Goal: Task Accomplishment & Management: Manage account settings

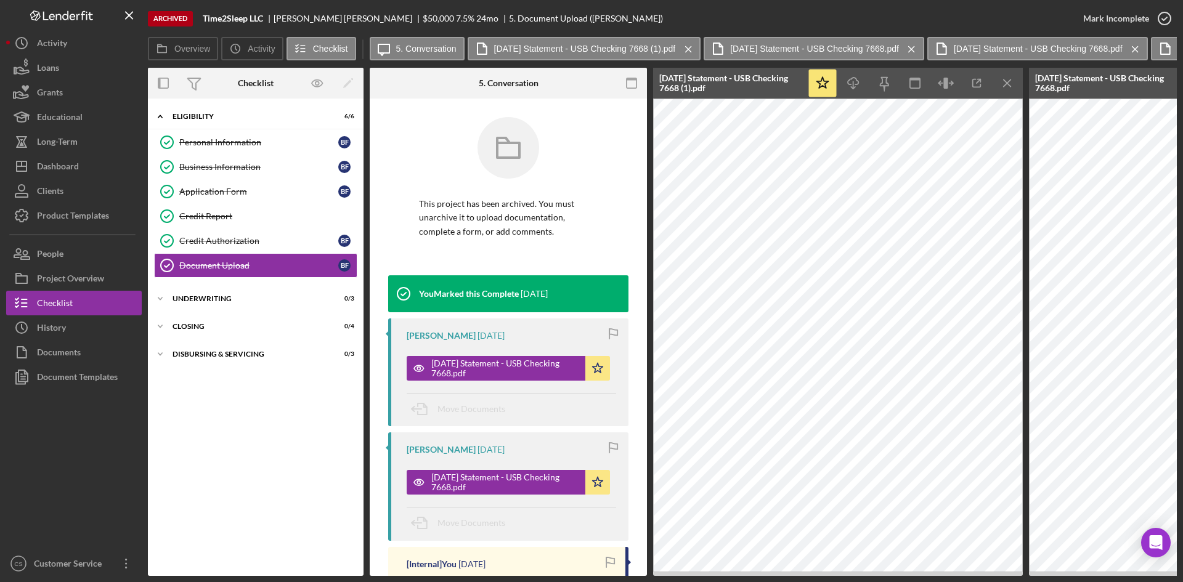
scroll to position [493, 0]
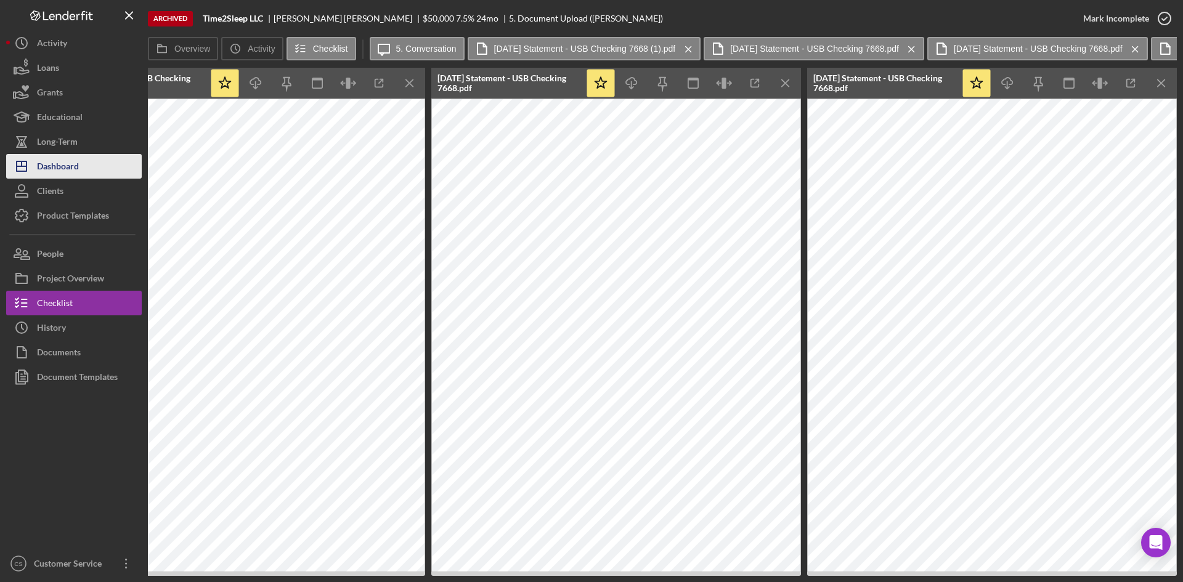
click at [71, 163] on div "Dashboard" at bounding box center [58, 168] width 42 height 28
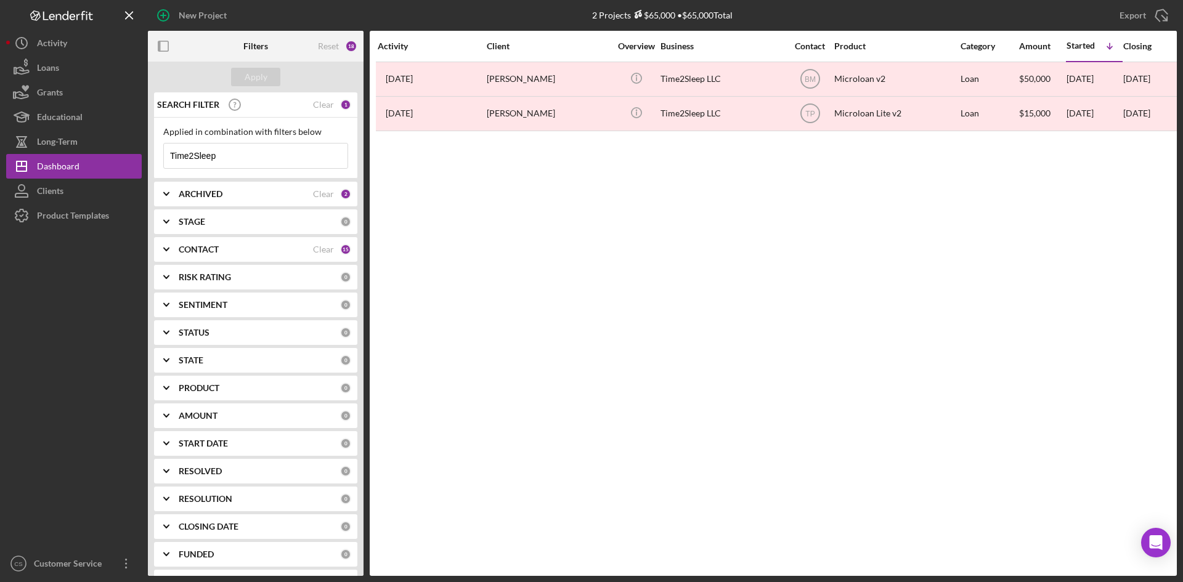
click at [253, 193] on div "ARCHIVED" at bounding box center [246, 194] width 134 height 10
click at [173, 264] on input "Archived" at bounding box center [170, 264] width 12 height 12
checkbox input "false"
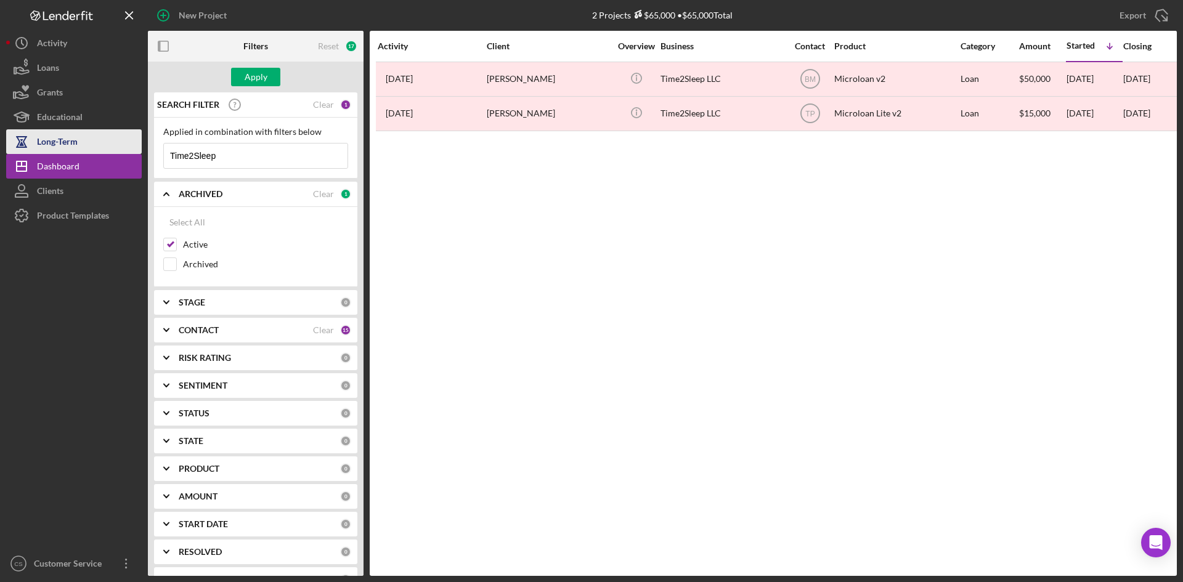
drag, startPoint x: 259, startPoint y: 158, endPoint x: 79, endPoint y: 153, distance: 179.9
click at [83, 153] on div "New Project 2 Projects $65,000 • $65,000 Total Time2Sleep Export Icon/Export Fi…" at bounding box center [591, 288] width 1170 height 576
click at [259, 68] on div "Apply" at bounding box center [256, 77] width 23 height 18
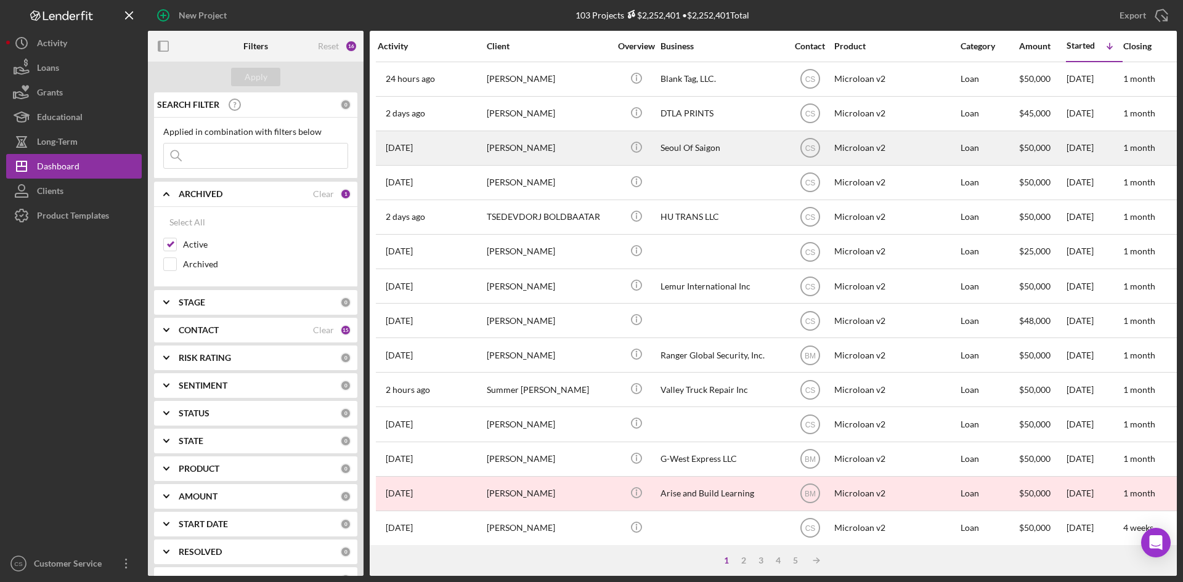
click at [593, 145] on div "[PERSON_NAME]" at bounding box center [548, 148] width 123 height 33
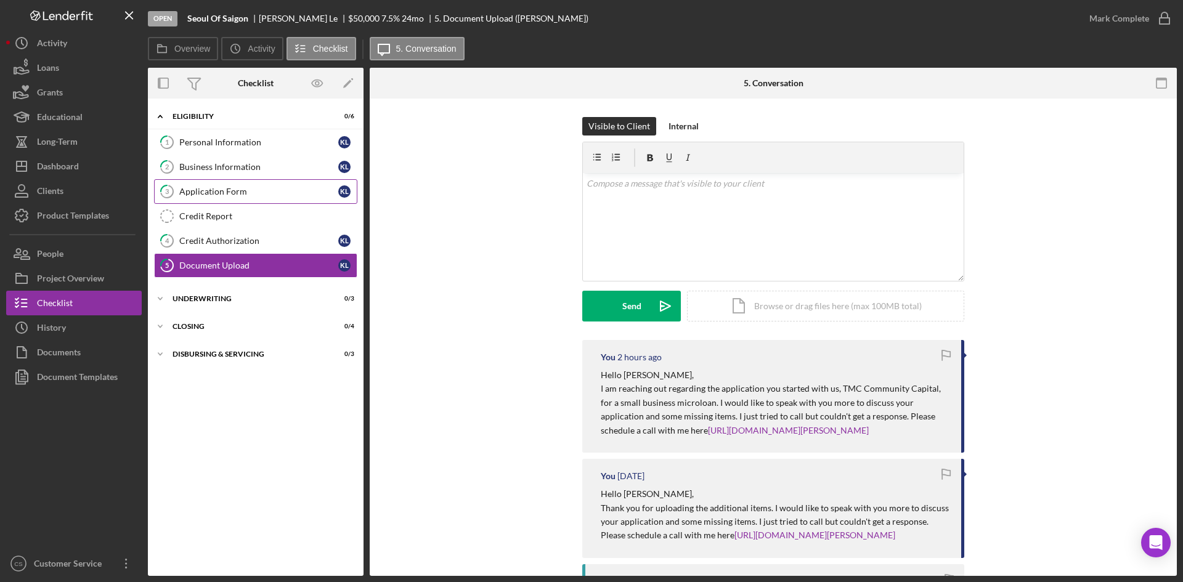
click at [271, 188] on div "Application Form" at bounding box center [258, 192] width 159 height 10
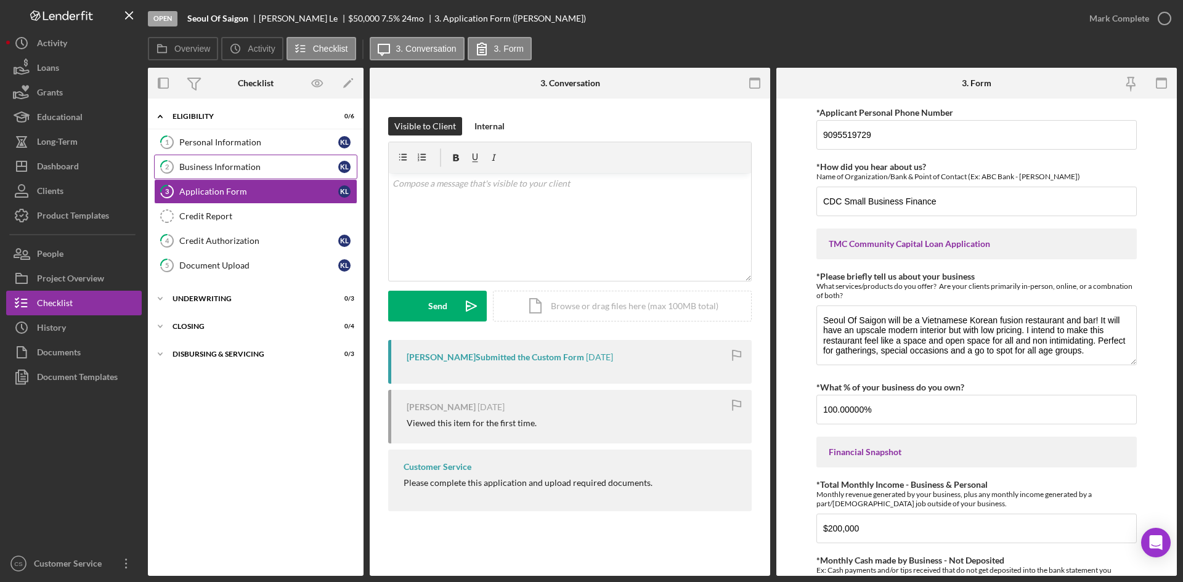
click at [261, 177] on link "2 Business Information K L" at bounding box center [255, 167] width 203 height 25
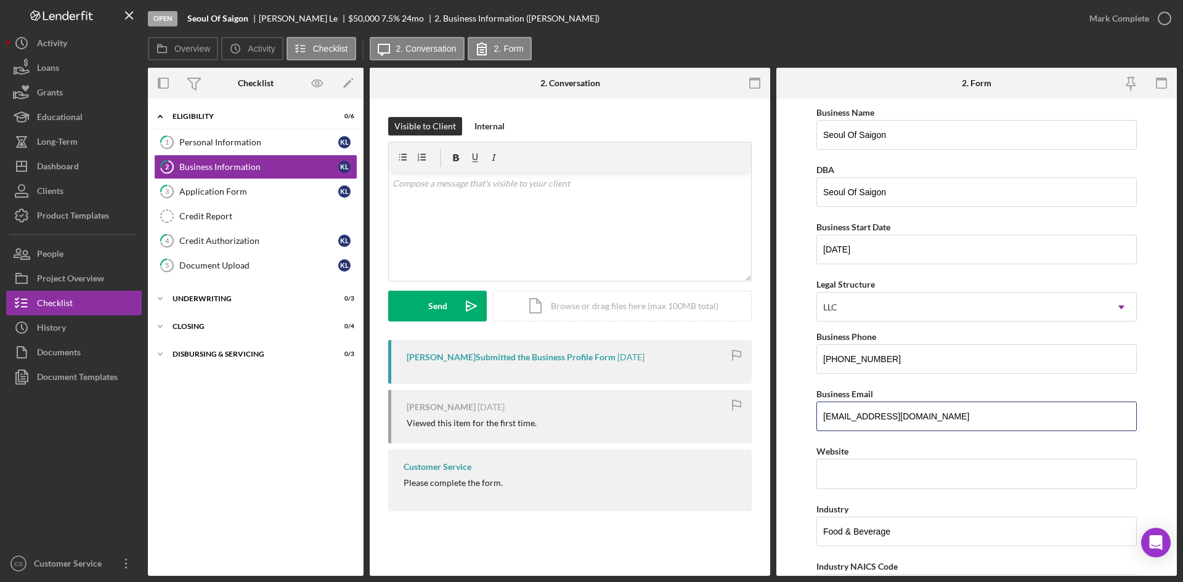
drag, startPoint x: 960, startPoint y: 415, endPoint x: 516, endPoint y: 402, distance: 443.7
click at [516, 402] on div "Overview Internal Workflow Stage Open Icon/Dropdown Arrow Archive (can unarchiv…" at bounding box center [662, 322] width 1029 height 508
drag, startPoint x: 259, startPoint y: 190, endPoint x: 282, endPoint y: 188, distance: 22.3
click at [259, 190] on div "Application Form" at bounding box center [258, 192] width 159 height 10
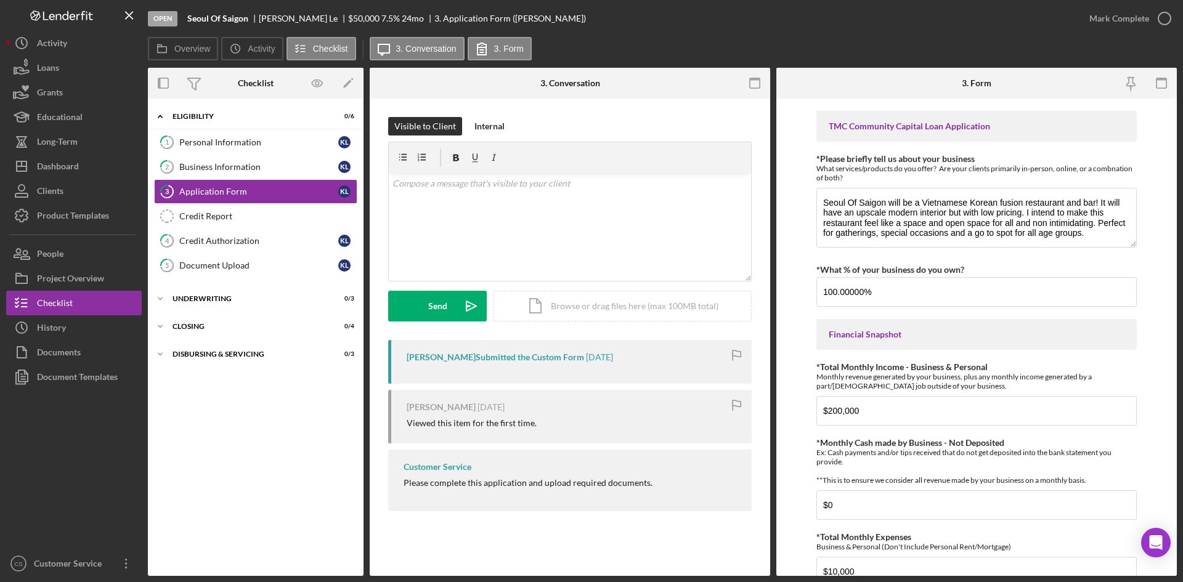
scroll to position [123, 0]
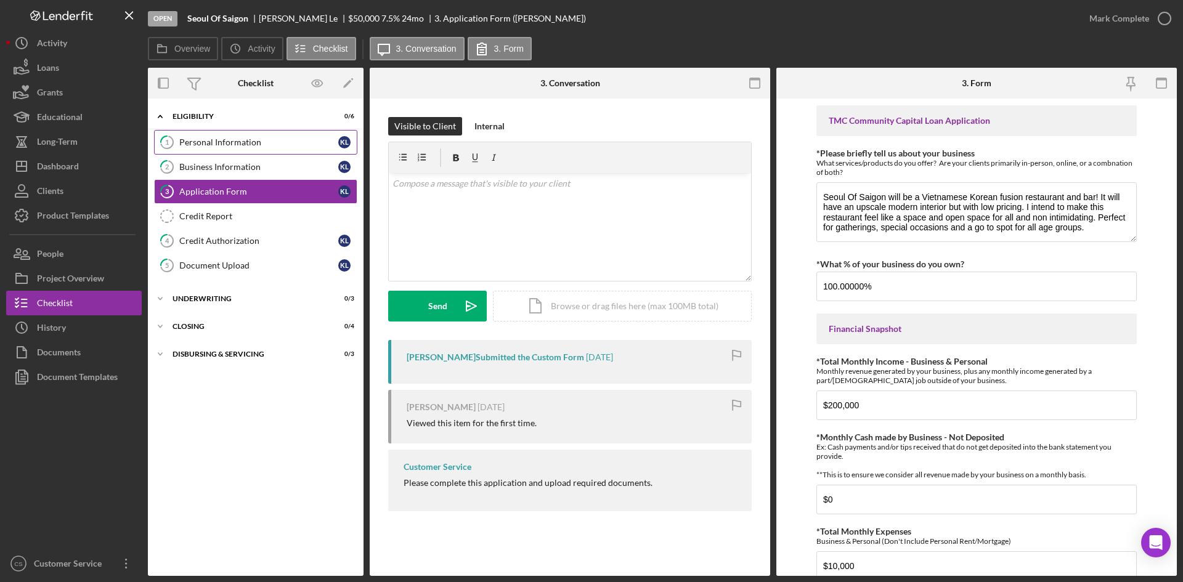
click at [242, 147] on div "Personal Information" at bounding box center [258, 142] width 159 height 10
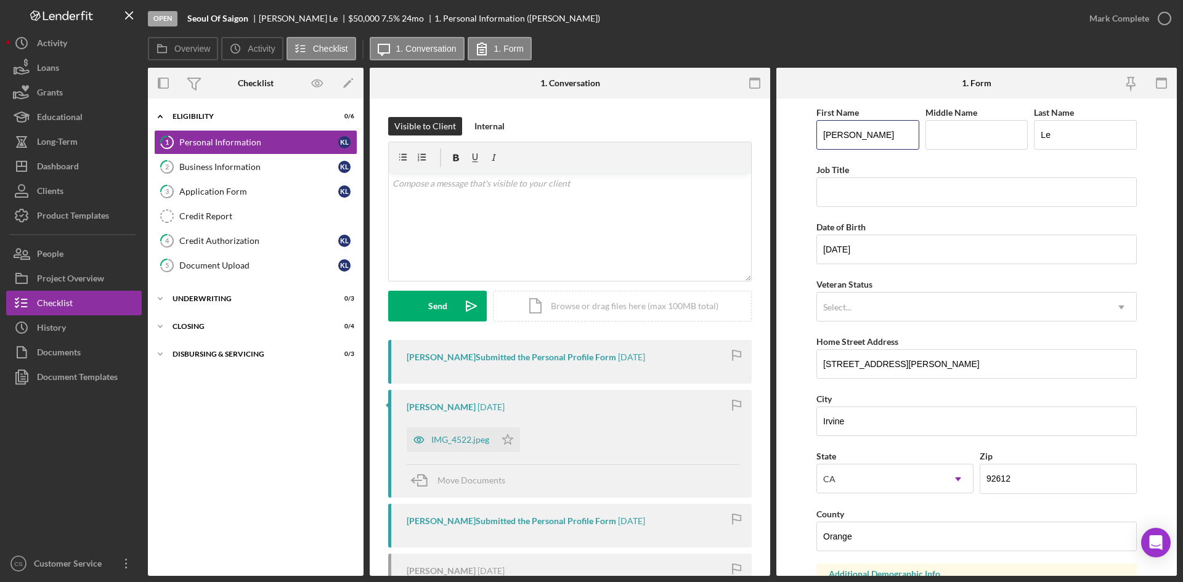
drag, startPoint x: 886, startPoint y: 131, endPoint x: 739, endPoint y: 133, distance: 147.2
click at [745, 132] on div "Overview Internal Workflow Stage Open Icon/Dropdown Arrow Archive (can unarchiv…" at bounding box center [662, 322] width 1029 height 508
click at [235, 182] on link "3 Application Form K L" at bounding box center [255, 191] width 203 height 25
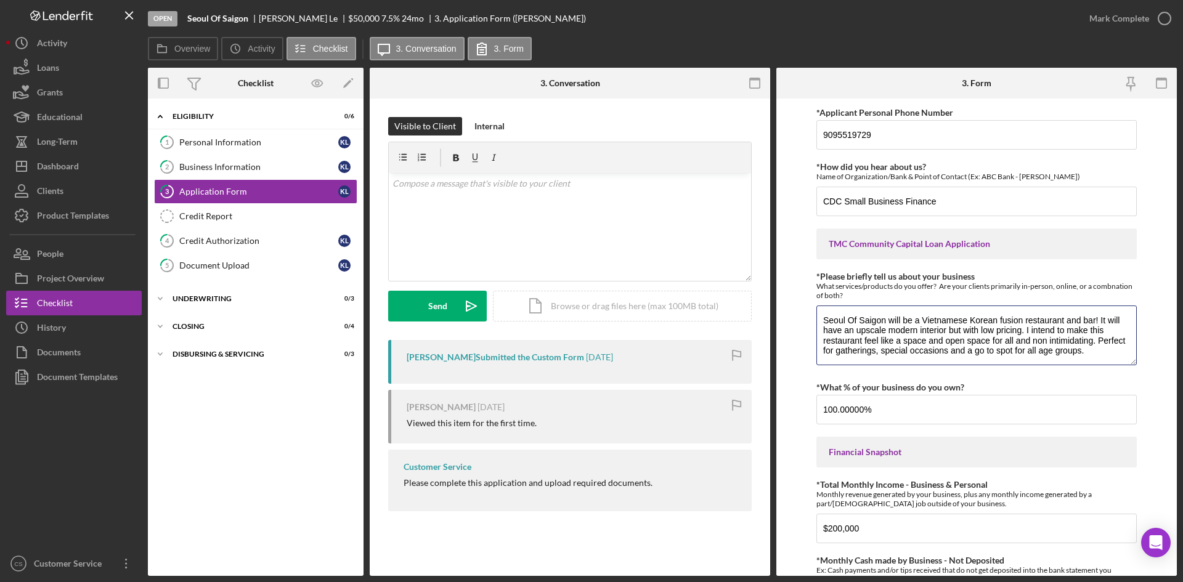
drag, startPoint x: 877, startPoint y: 318, endPoint x: 776, endPoint y: 316, distance: 101.0
click at [776, 316] on div "Overview Internal Workflow Stage Open Icon/Dropdown Arrow Archive (can unarchiv…" at bounding box center [662, 322] width 1029 height 508
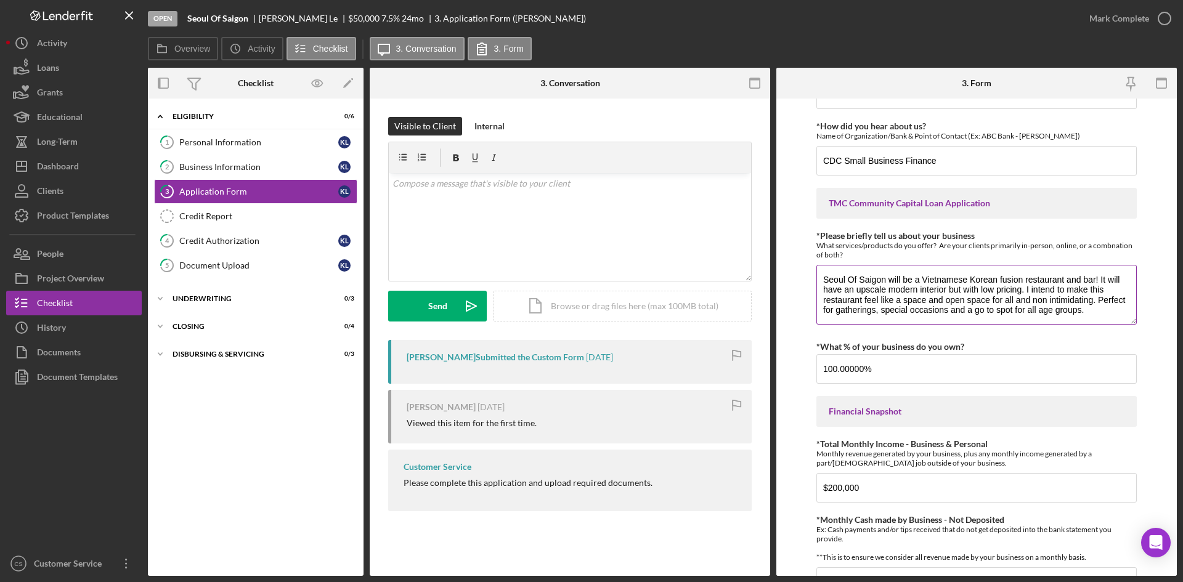
scroll to position [62, 0]
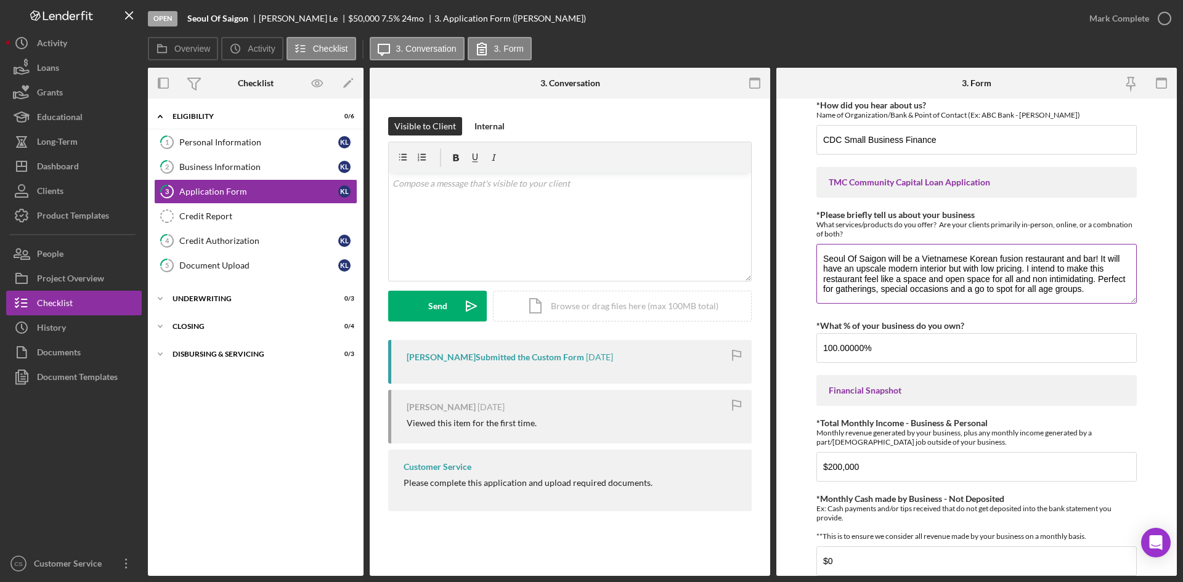
click at [920, 257] on textarea "Seoul Of Saigon will be a Vietnamese Korean fusion restaurant and bar! It will …" at bounding box center [976, 273] width 320 height 59
drag, startPoint x: 921, startPoint y: 257, endPoint x: 1095, endPoint y: 243, distance: 173.7
click at [1095, 243] on div "*Please briefly tell us about your business What services/products do you offer…" at bounding box center [976, 257] width 320 height 95
click at [288, 196] on div "Application Form" at bounding box center [258, 192] width 159 height 10
click at [301, 151] on link "1 Personal Information K L" at bounding box center [255, 142] width 203 height 25
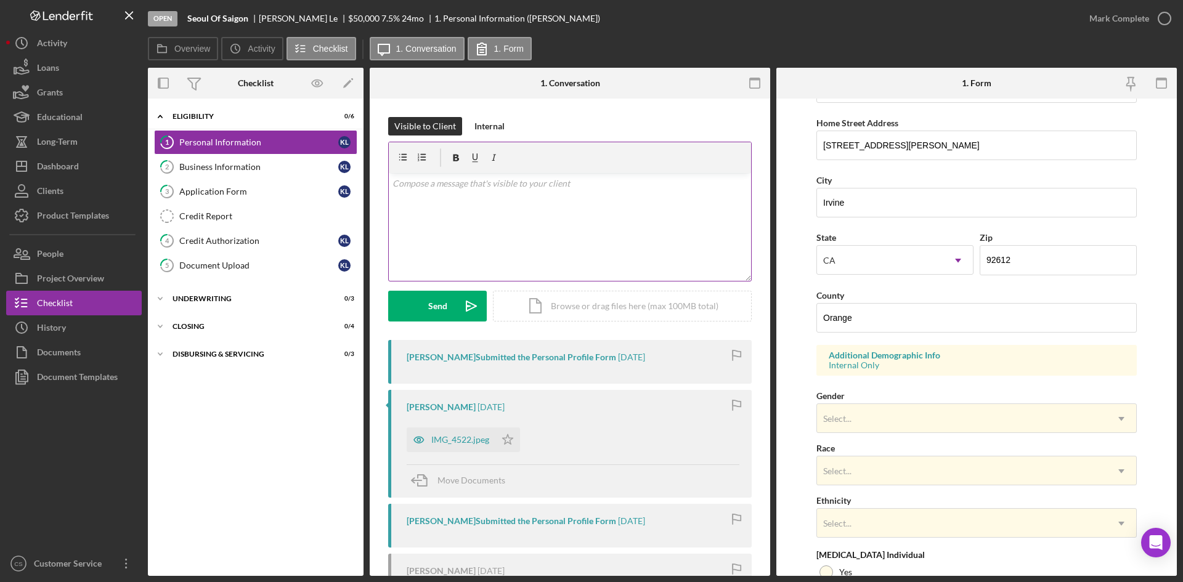
scroll to position [99, 0]
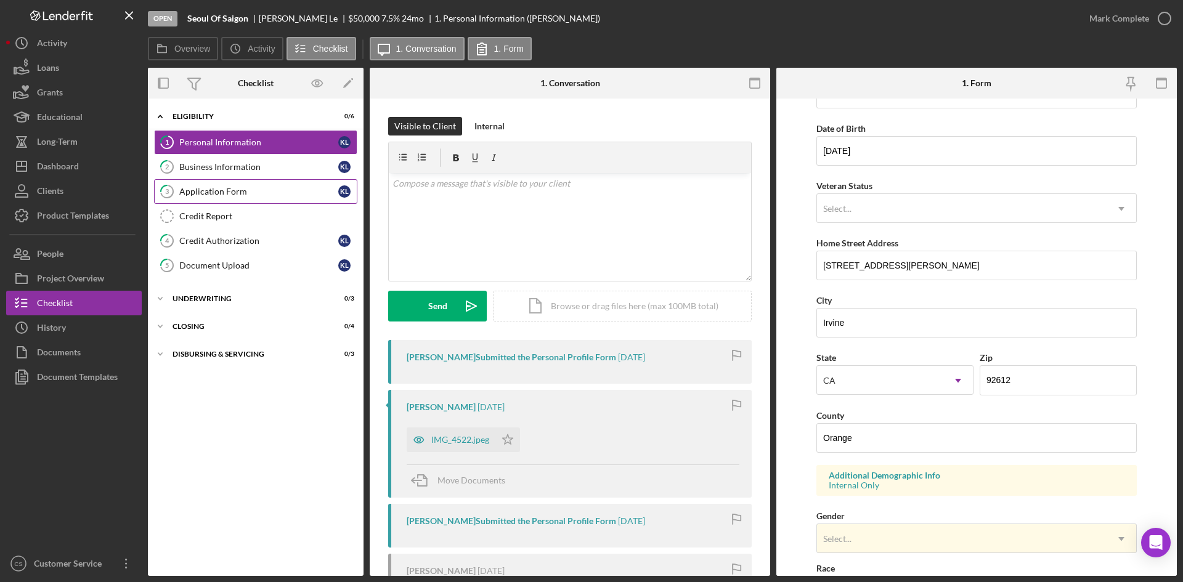
click at [229, 192] on div "Application Form" at bounding box center [258, 192] width 159 height 10
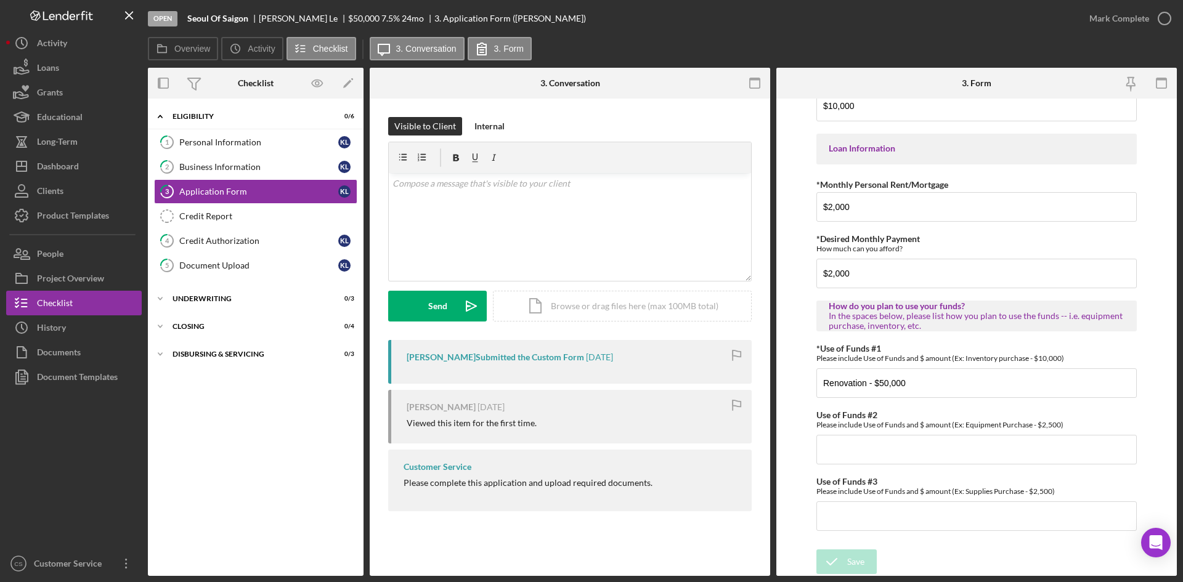
scroll to position [593, 0]
click at [269, 462] on div "Icon/Expander Eligibility 0 / 6 1 Personal Information K L 2 Business Informati…" at bounding box center [256, 337] width 216 height 465
click at [235, 471] on div "Icon/Expander Eligibility 0 / 6 1 Personal Information K L 2 Business Informati…" at bounding box center [256, 337] width 216 height 465
click at [75, 349] on div "Documents" at bounding box center [59, 354] width 44 height 28
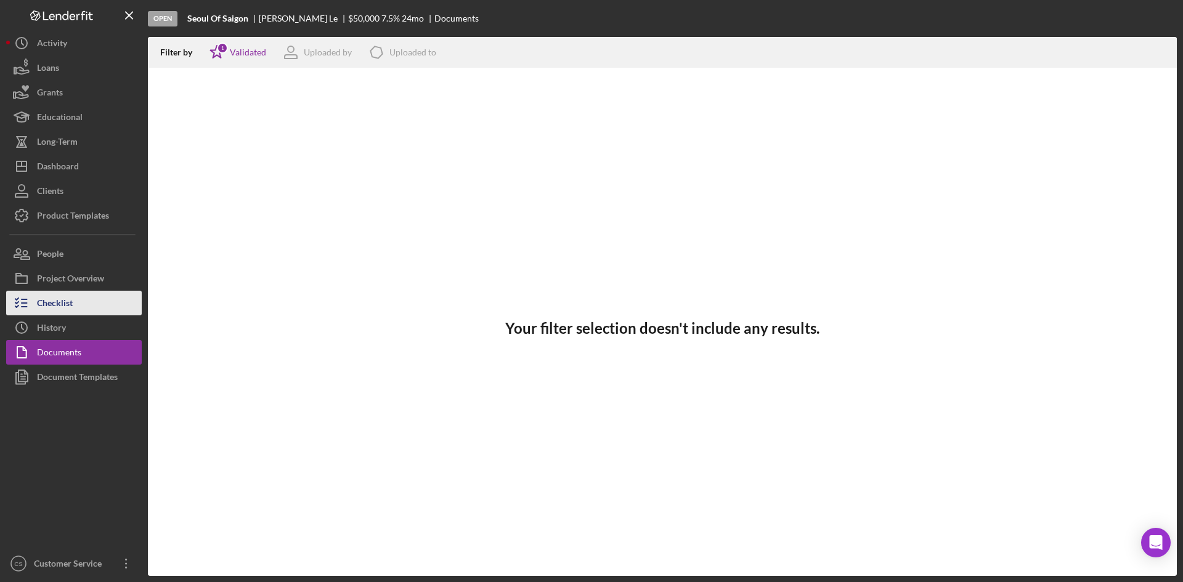
click at [94, 303] on button "Checklist" at bounding box center [74, 303] width 136 height 25
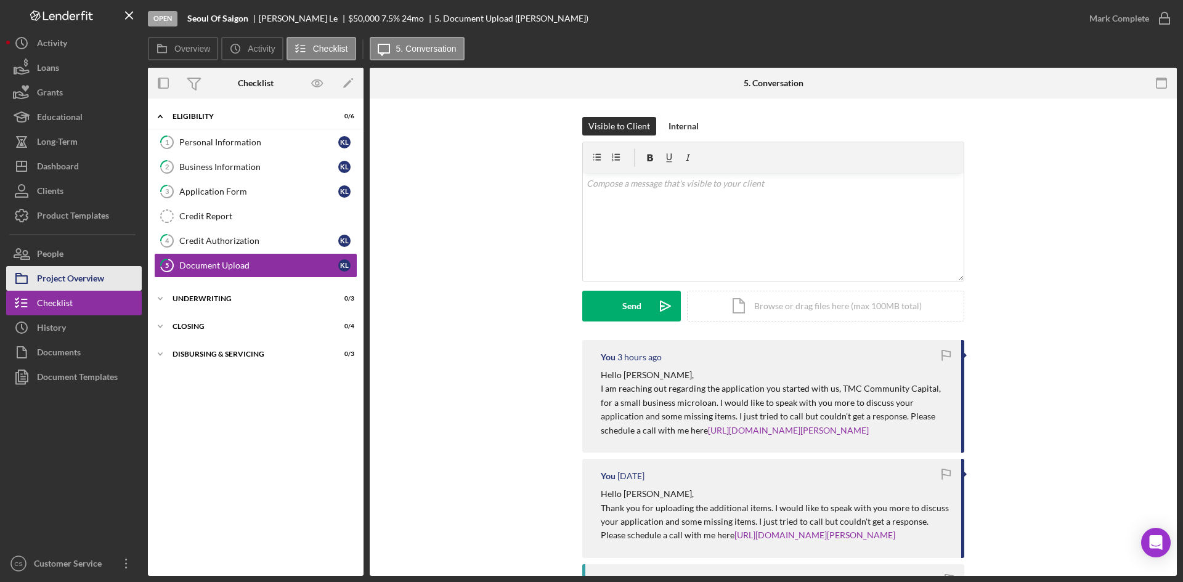
click at [99, 280] on div "Project Overview" at bounding box center [70, 280] width 67 height 28
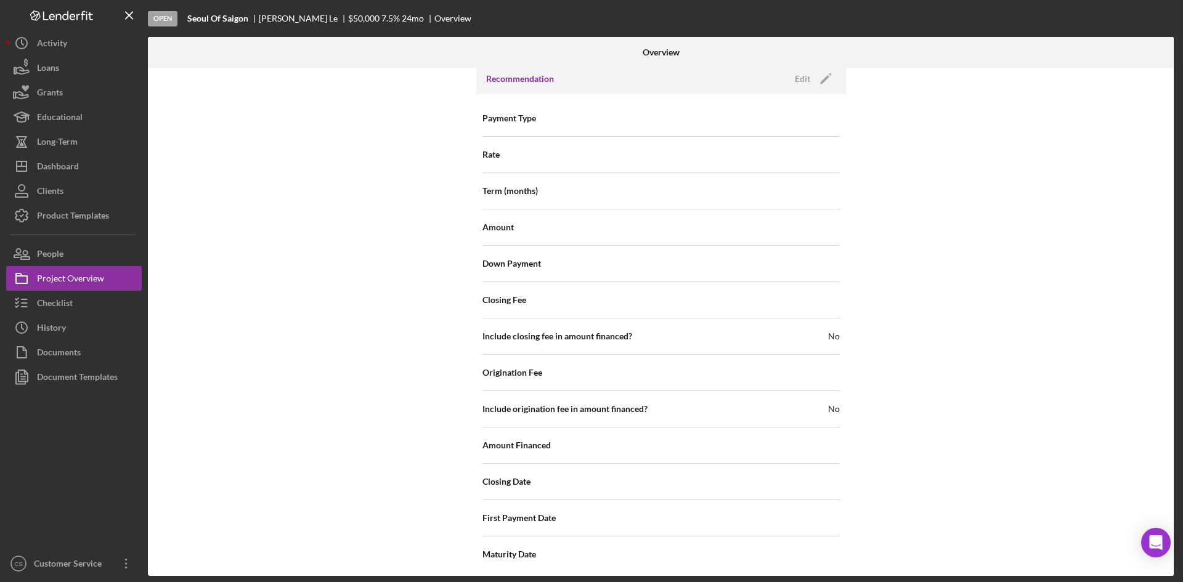
scroll to position [1181, 0]
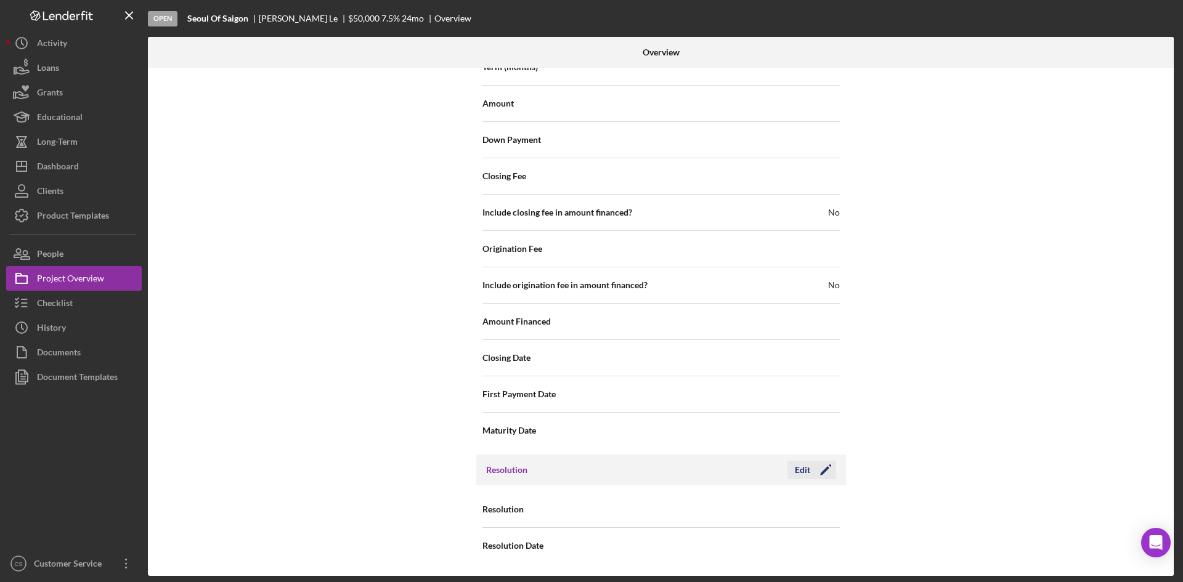
click at [817, 477] on icon "Icon/Edit" at bounding box center [825, 470] width 31 height 31
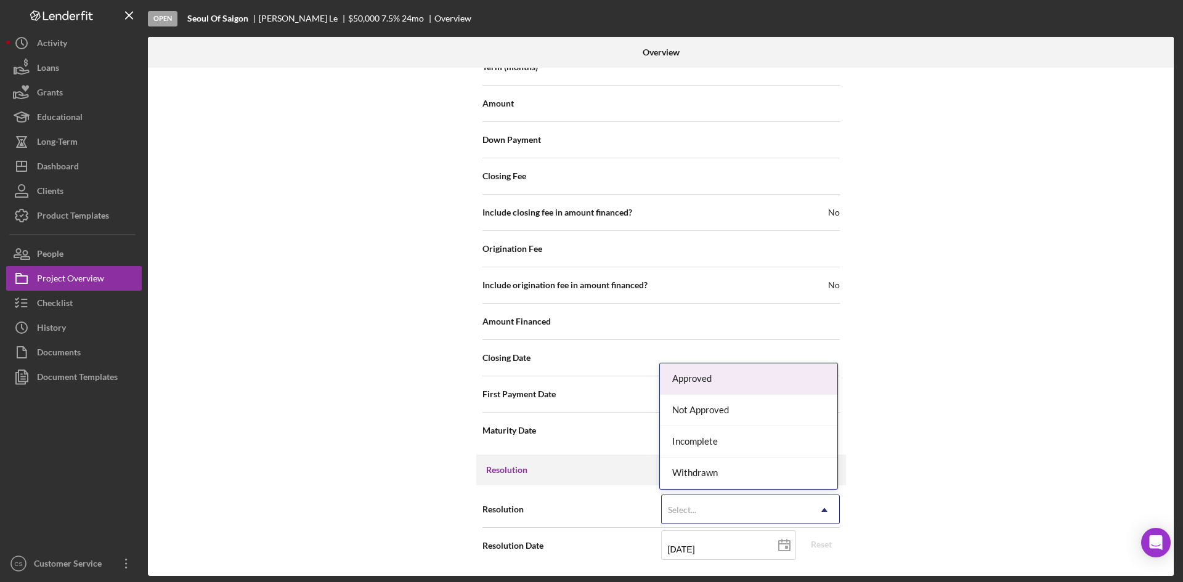
click at [737, 507] on div "Select..." at bounding box center [736, 510] width 148 height 28
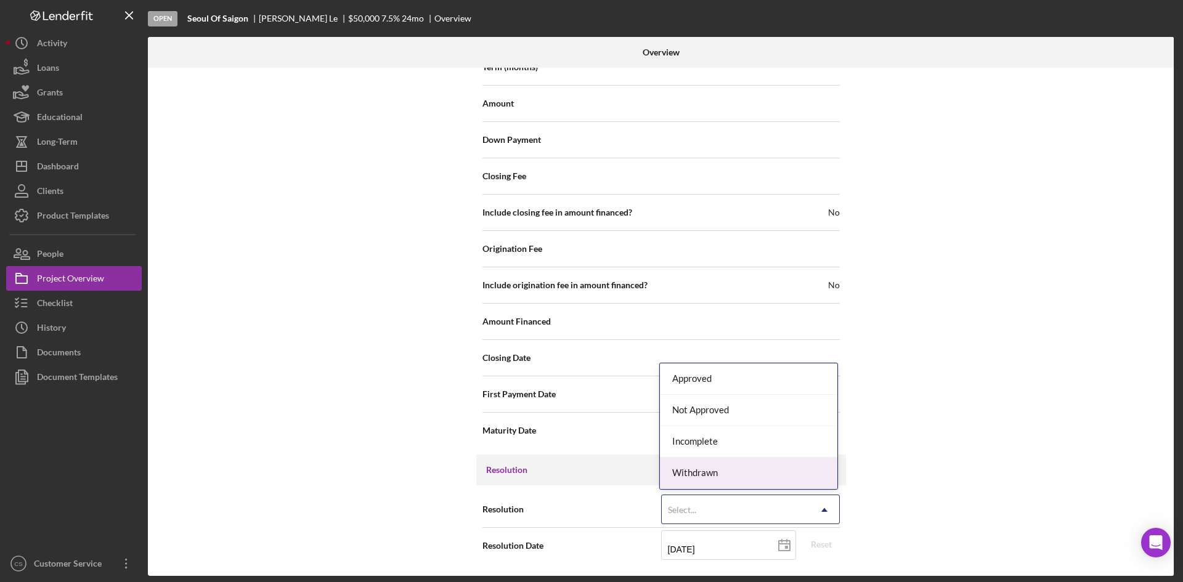
click at [730, 471] on div "Withdrawn" at bounding box center [748, 473] width 177 height 31
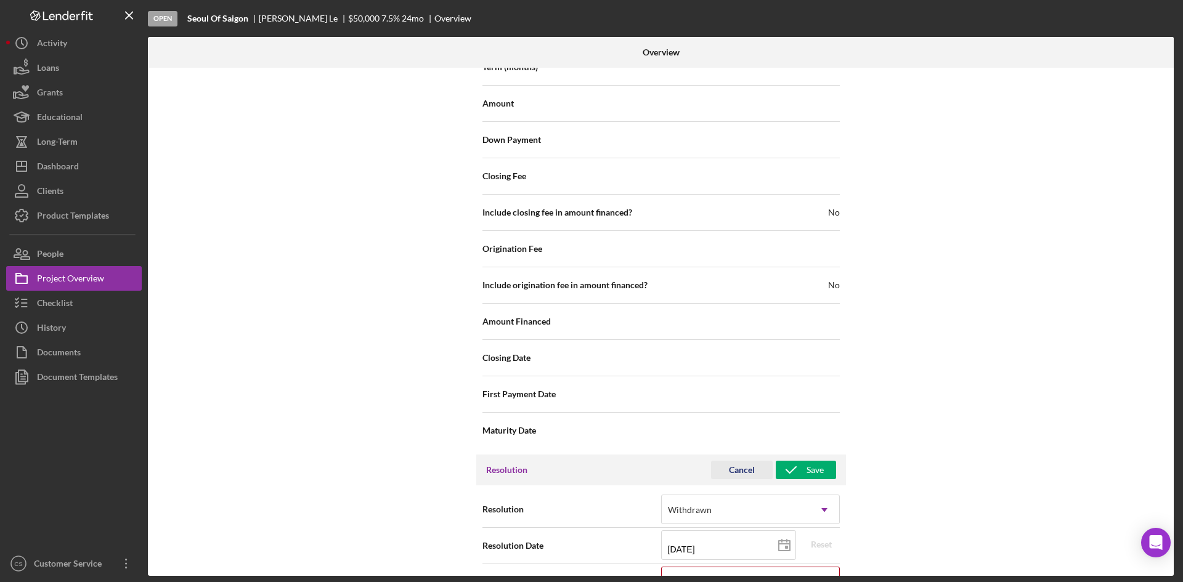
scroll to position [1260, 0]
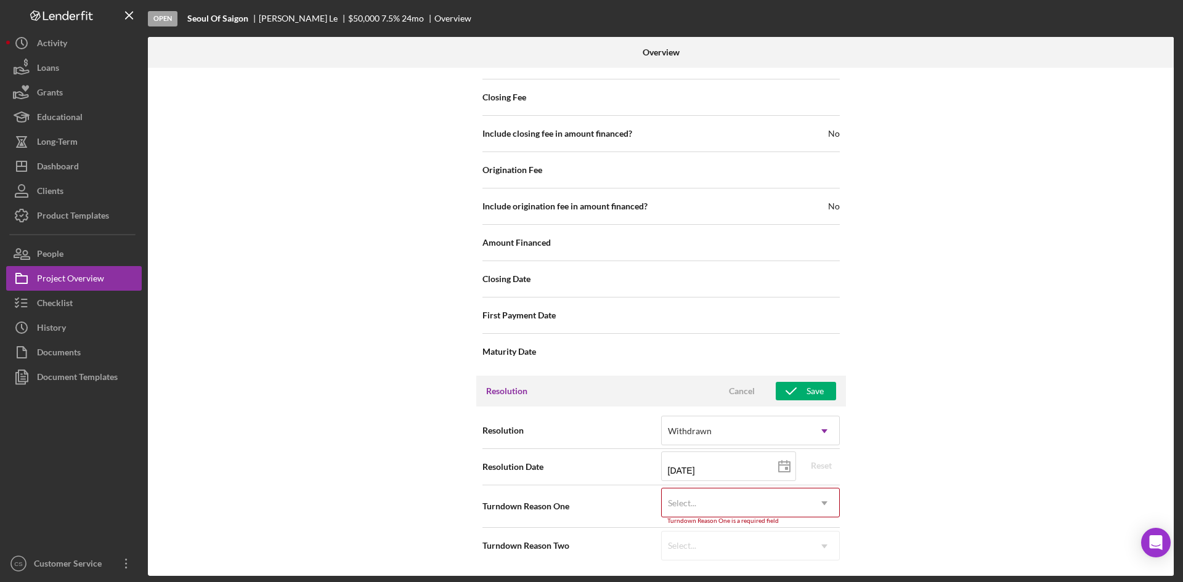
click at [726, 506] on div "Select..." at bounding box center [736, 503] width 148 height 28
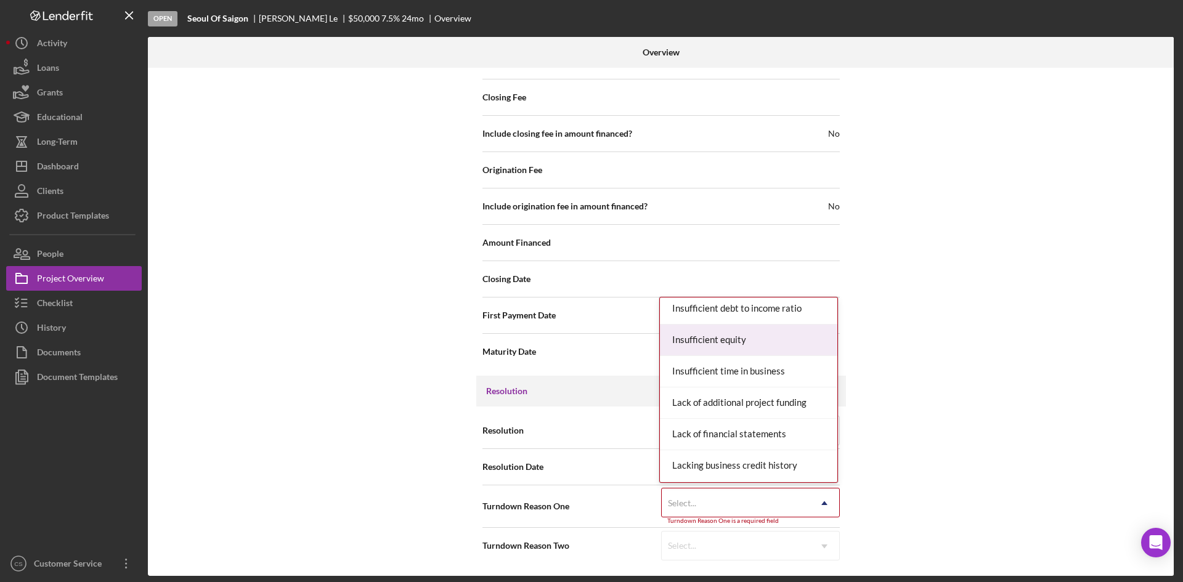
scroll to position [493, 0]
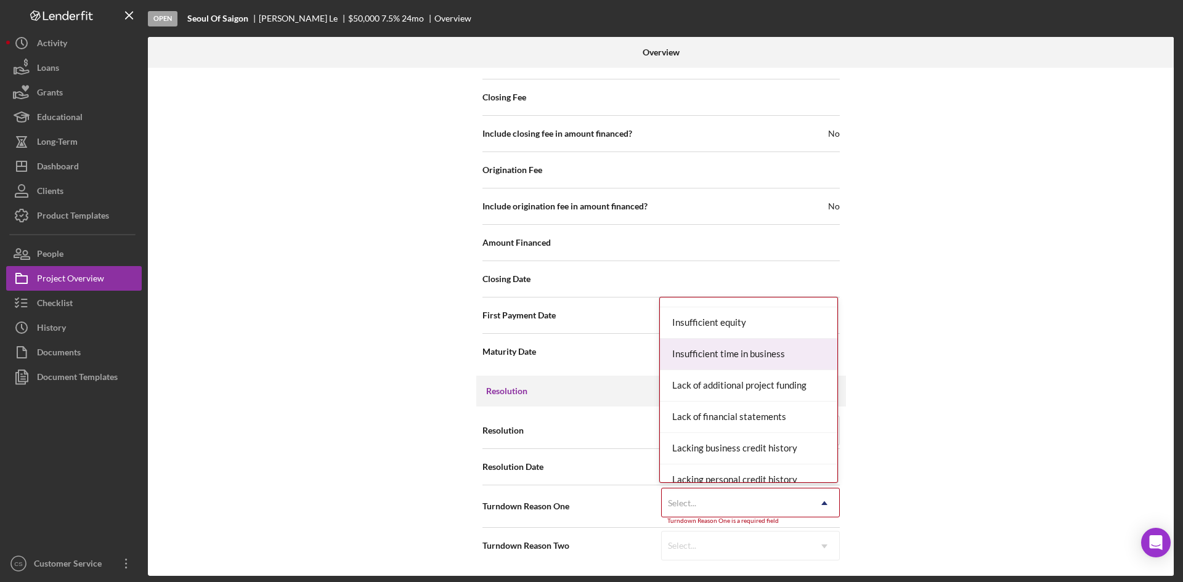
click at [751, 359] on div "Insufficient time in business" at bounding box center [748, 354] width 177 height 31
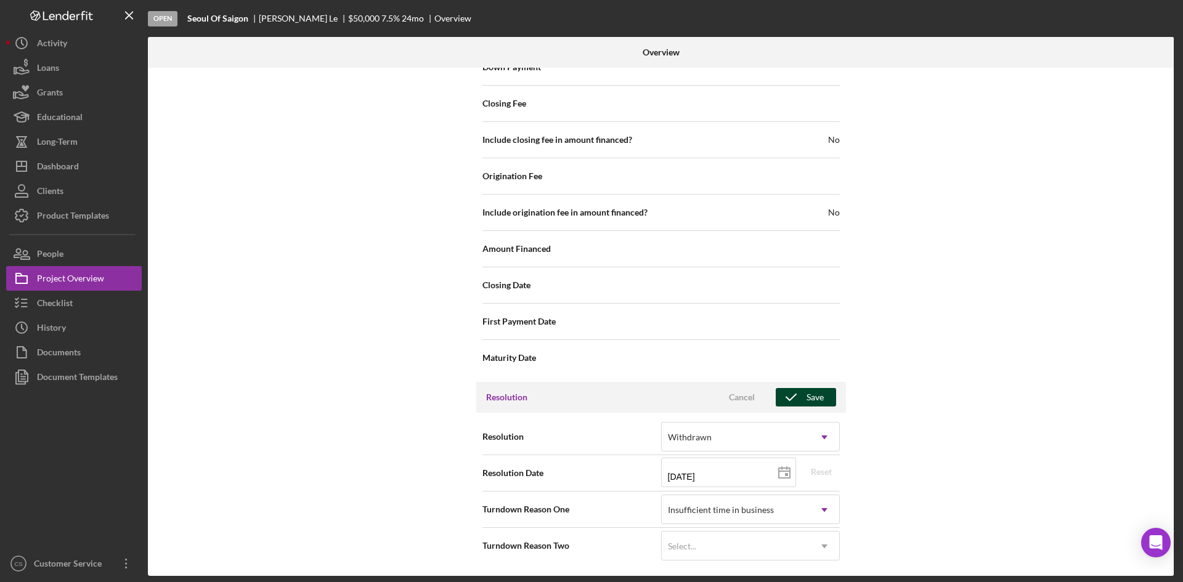
click at [801, 395] on icon "button" at bounding box center [791, 397] width 31 height 31
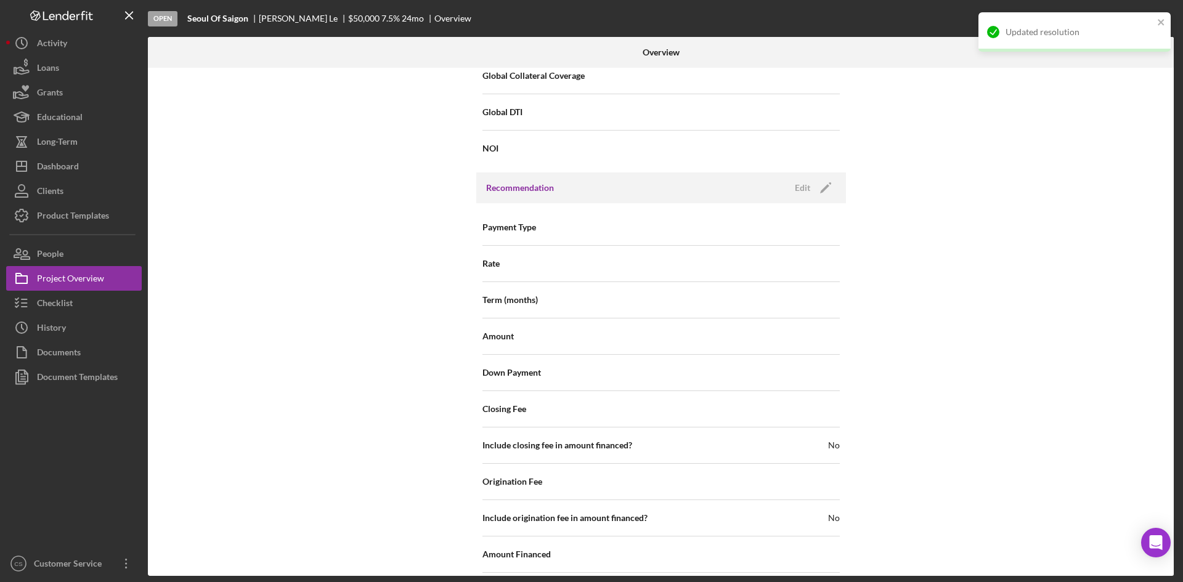
scroll to position [0, 0]
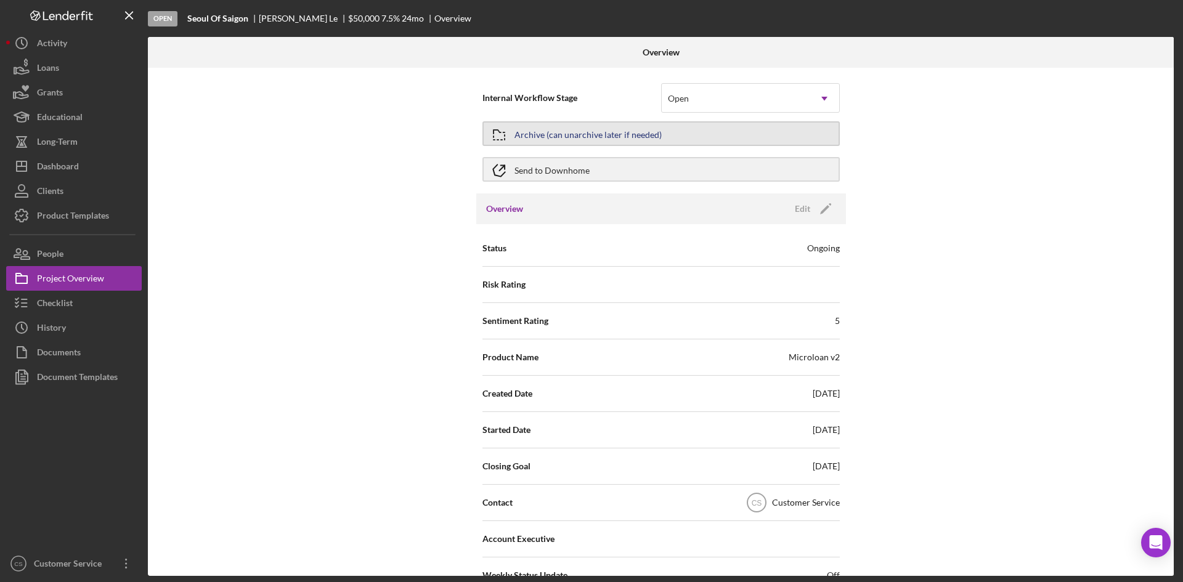
click at [615, 129] on div "Archive (can unarchive later if needed)" at bounding box center [587, 134] width 147 height 22
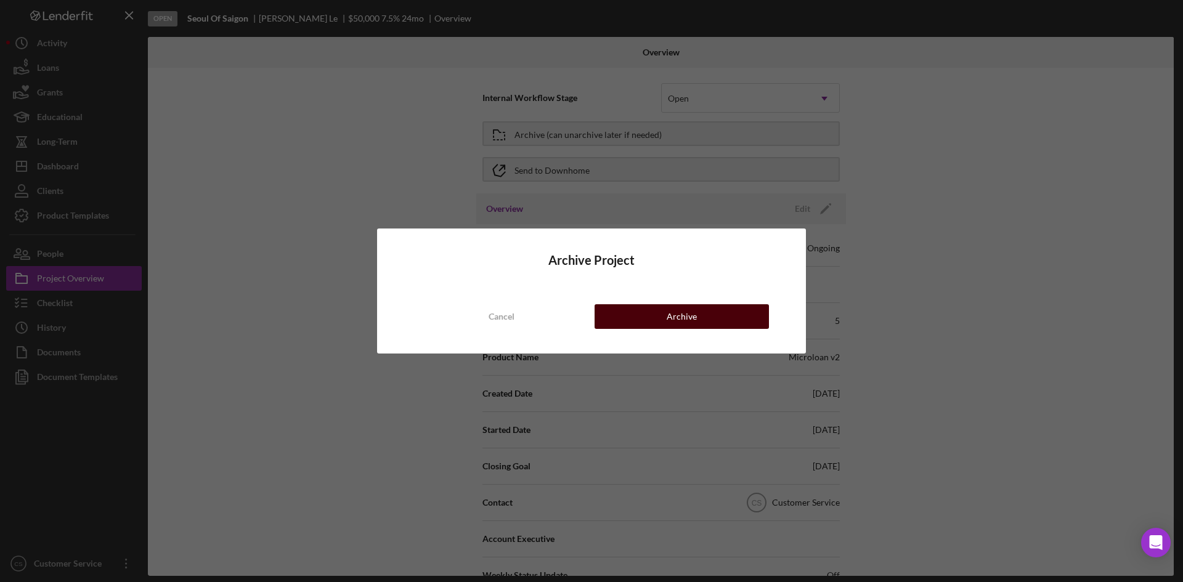
click at [662, 316] on button "Archive" at bounding box center [681, 316] width 174 height 25
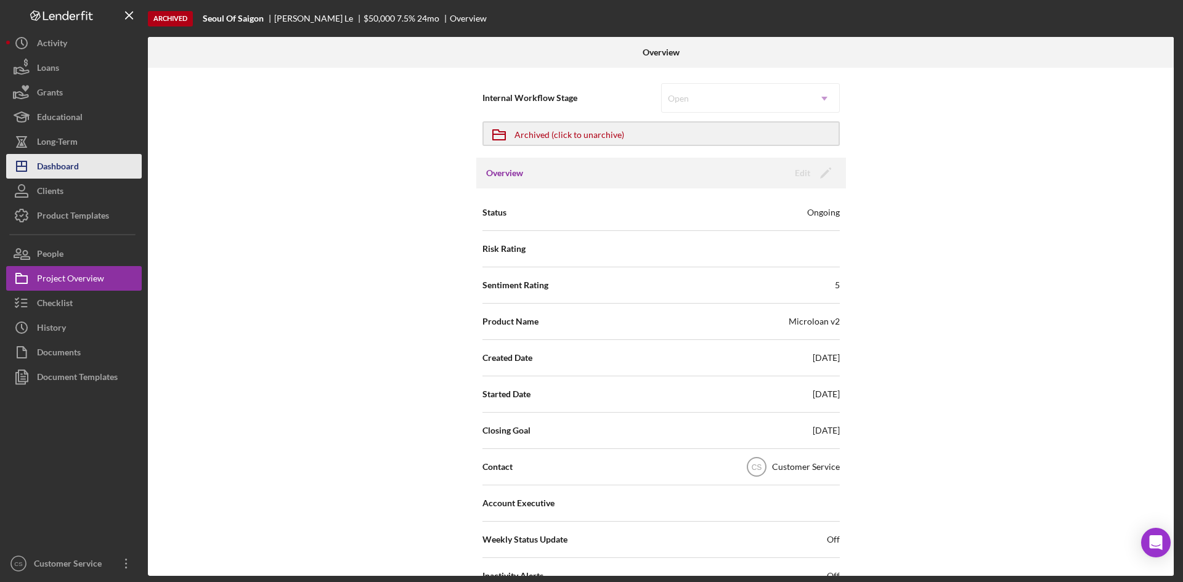
click at [91, 168] on button "Icon/Dashboard Dashboard" at bounding box center [74, 166] width 136 height 25
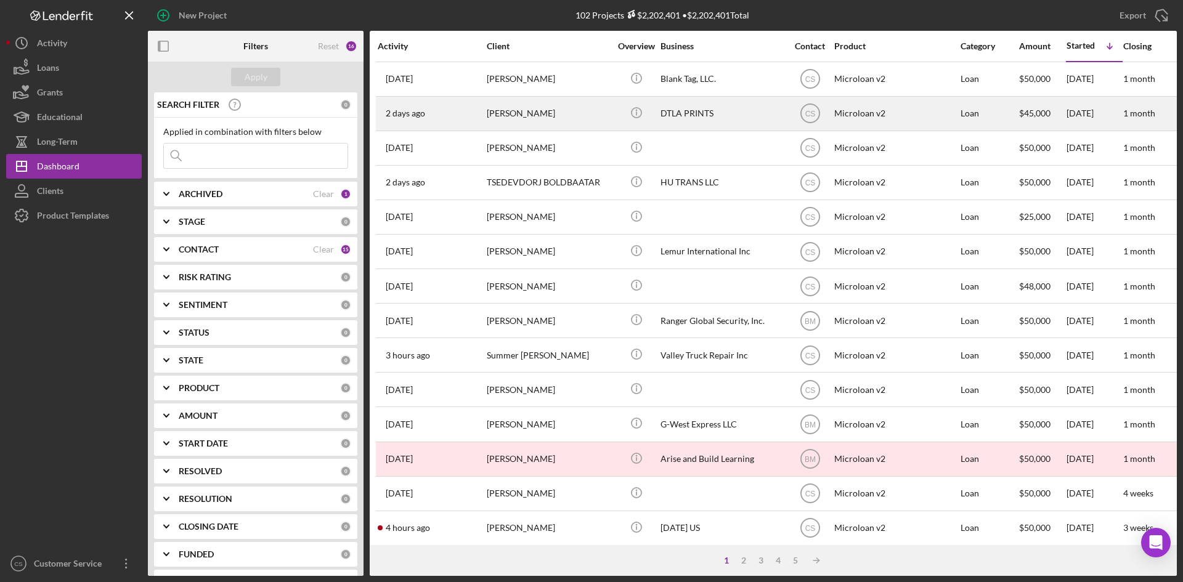
click at [593, 111] on div "[PERSON_NAME]" at bounding box center [548, 113] width 123 height 33
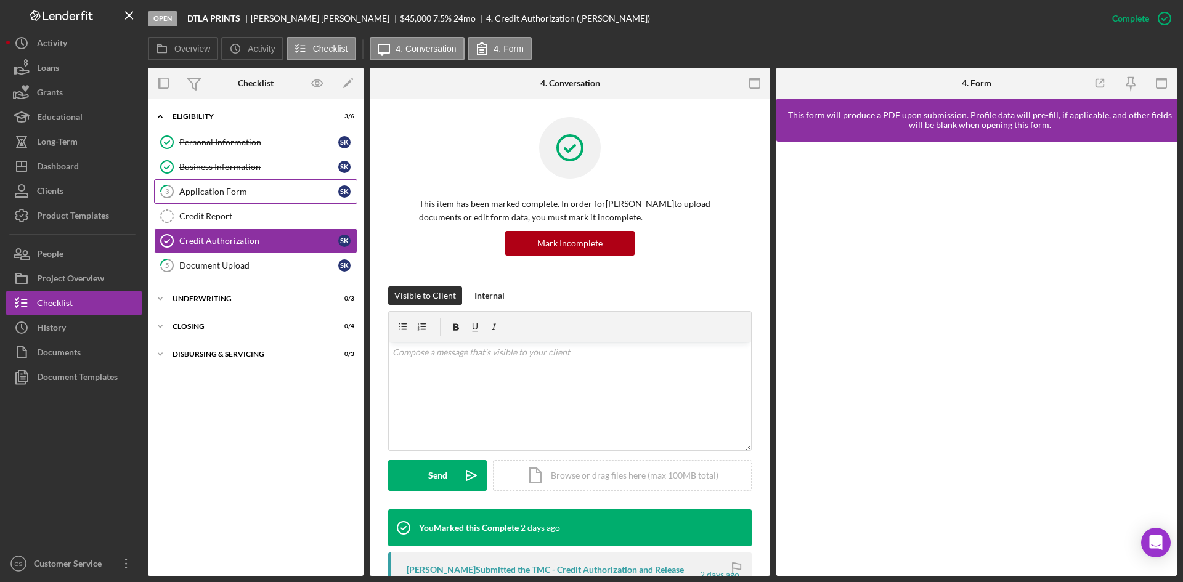
click at [265, 187] on div "Application Form" at bounding box center [258, 192] width 159 height 10
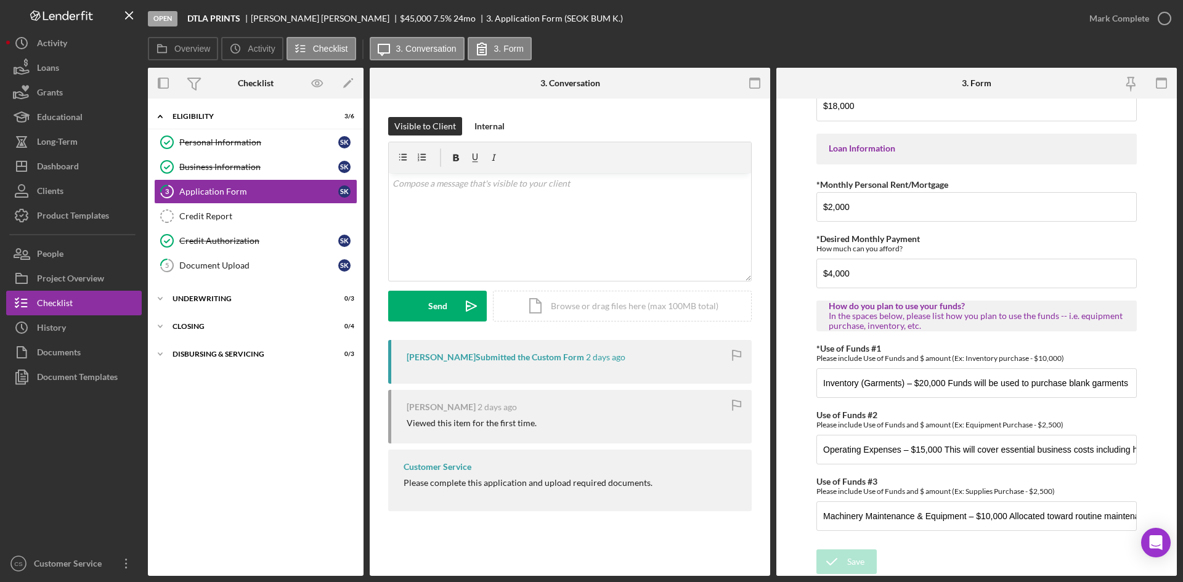
scroll to position [593, 0]
click at [259, 275] on link "5 Document Upload S K" at bounding box center [255, 265] width 203 height 25
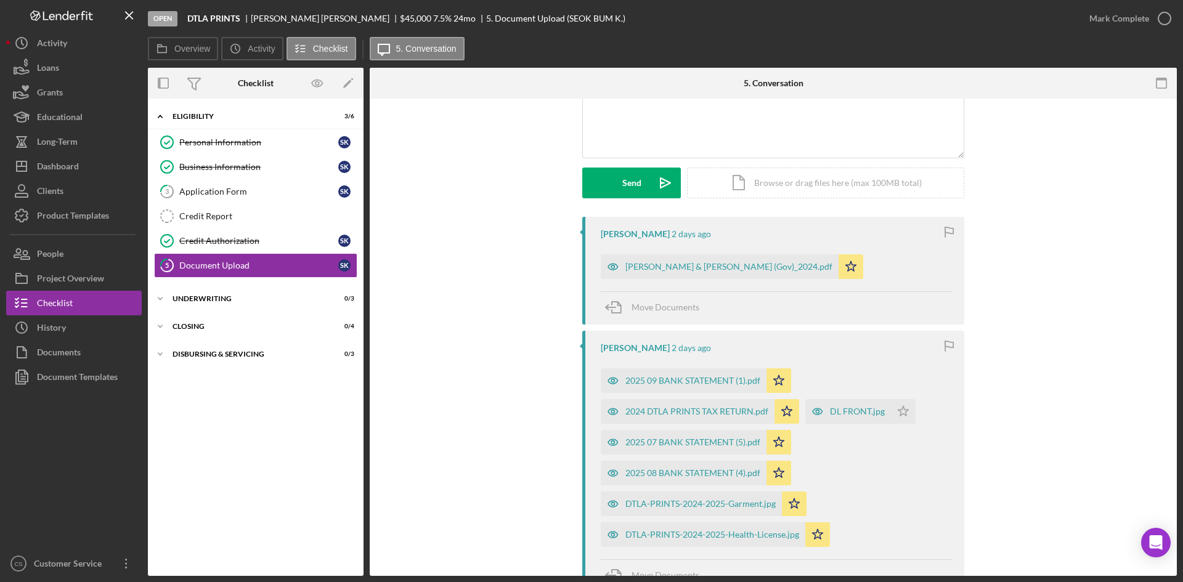
scroll to position [246, 0]
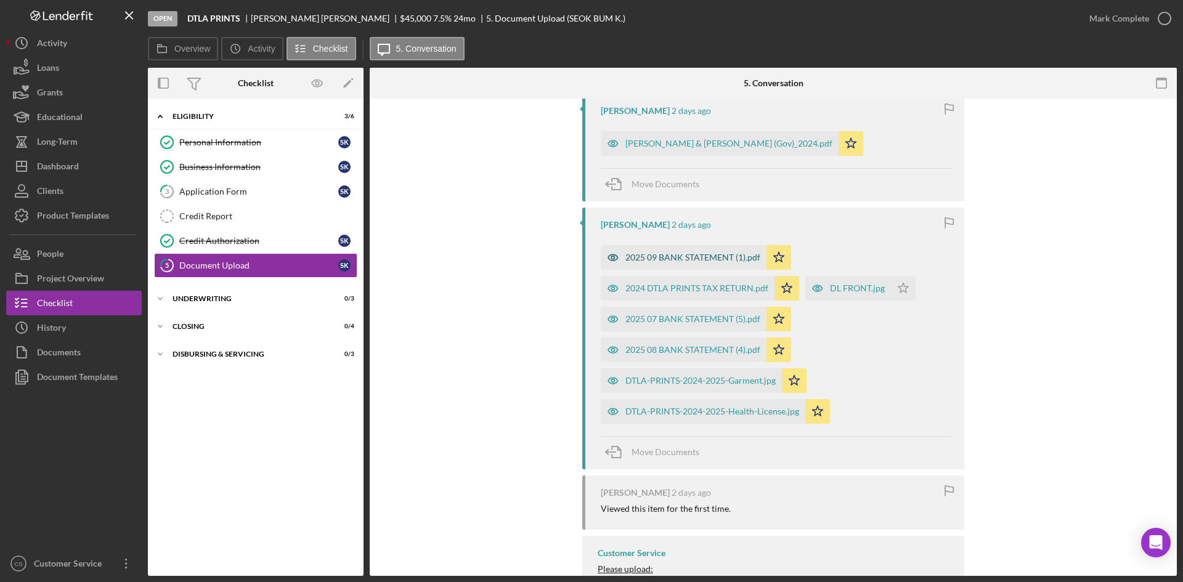
click at [662, 261] on div "2025 09 BANK STATEMENT (1).pdf" at bounding box center [692, 258] width 135 height 10
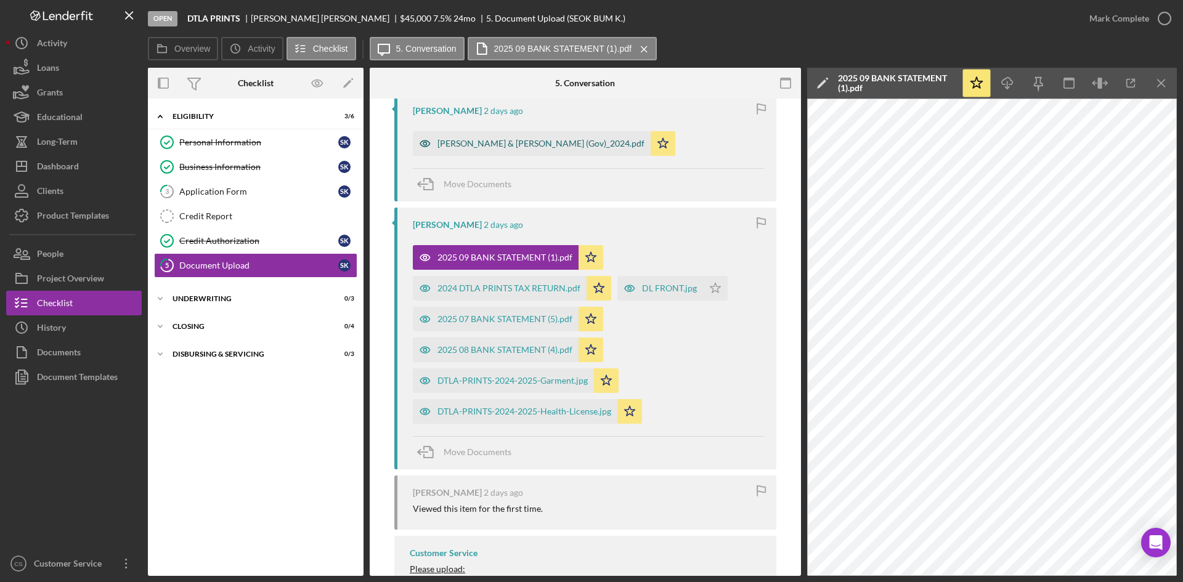
click at [494, 147] on div "[PERSON_NAME] & [PERSON_NAME] (Gov)_2024.pdf" at bounding box center [540, 144] width 207 height 10
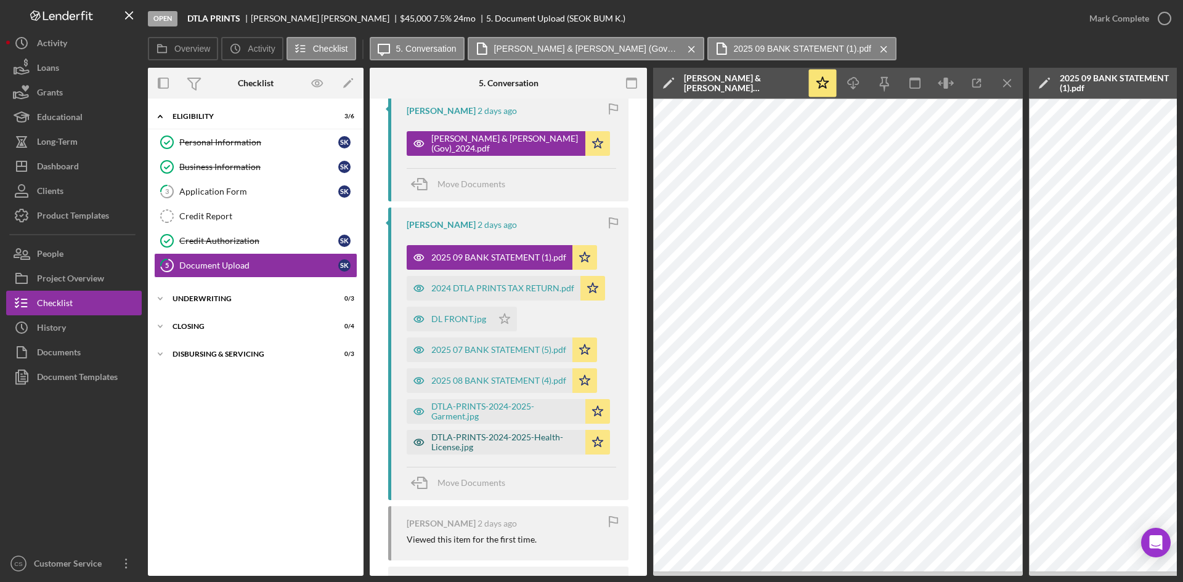
click at [481, 437] on div "DTLA-PRINTS-2024-2025-Health-License.jpg" at bounding box center [505, 442] width 148 height 20
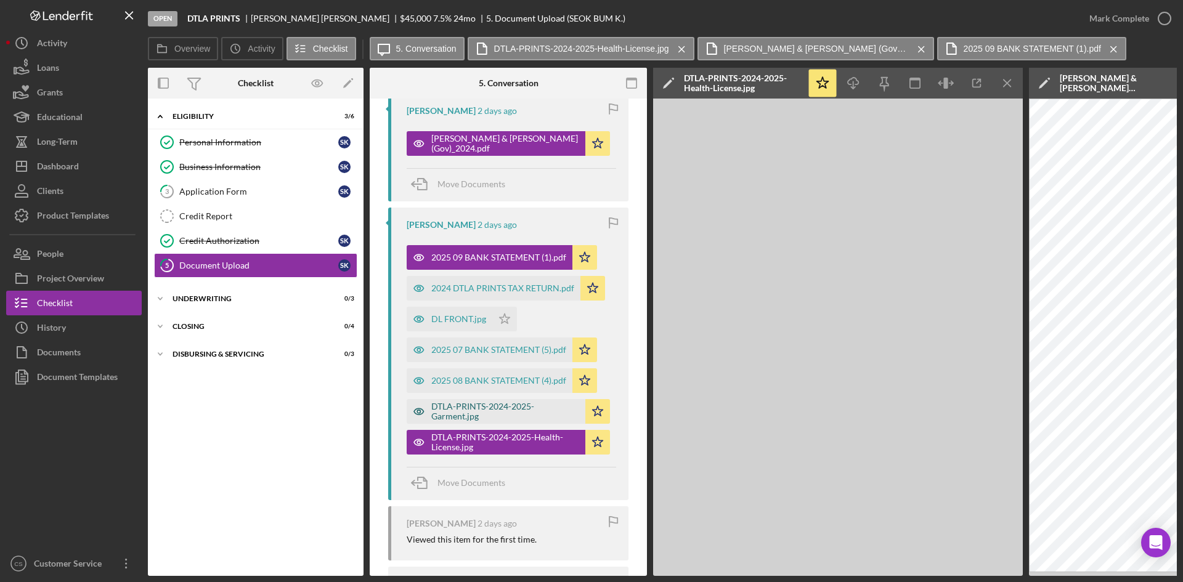
click at [479, 416] on div "DTLA-PRINTS-2024-2025-Garment.jpg" at bounding box center [505, 412] width 148 height 20
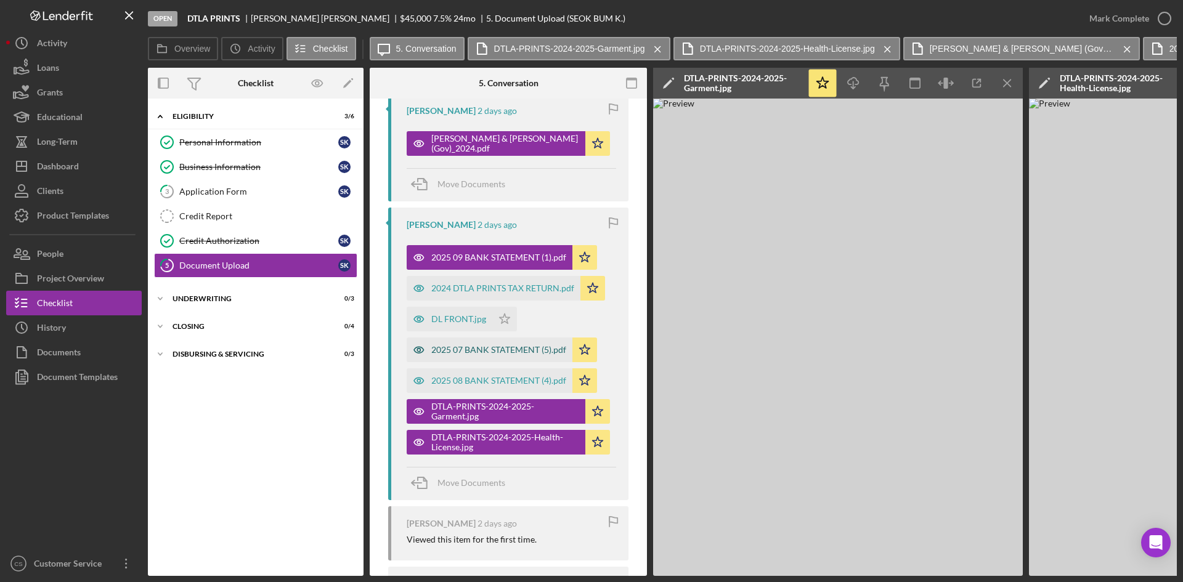
drag, startPoint x: 479, startPoint y: 378, endPoint x: 479, endPoint y: 349, distance: 29.0
click at [479, 375] on div "2025 08 BANK STATEMENT (4).pdf" at bounding box center [490, 380] width 166 height 25
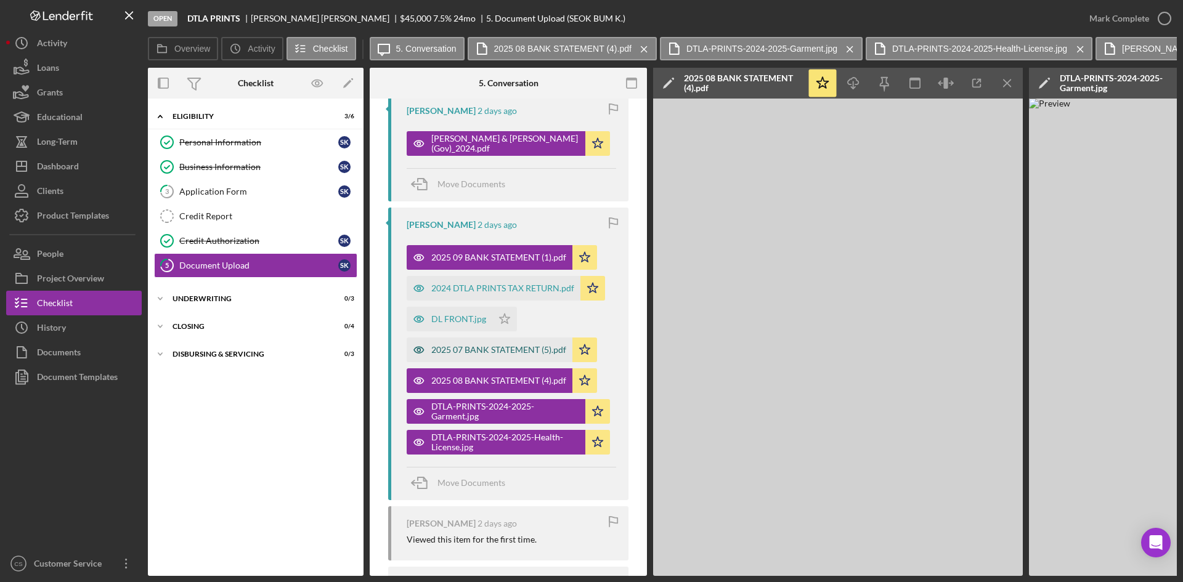
click at [479, 349] on div "2025 07 BANK STATEMENT (5).pdf" at bounding box center [498, 350] width 135 height 10
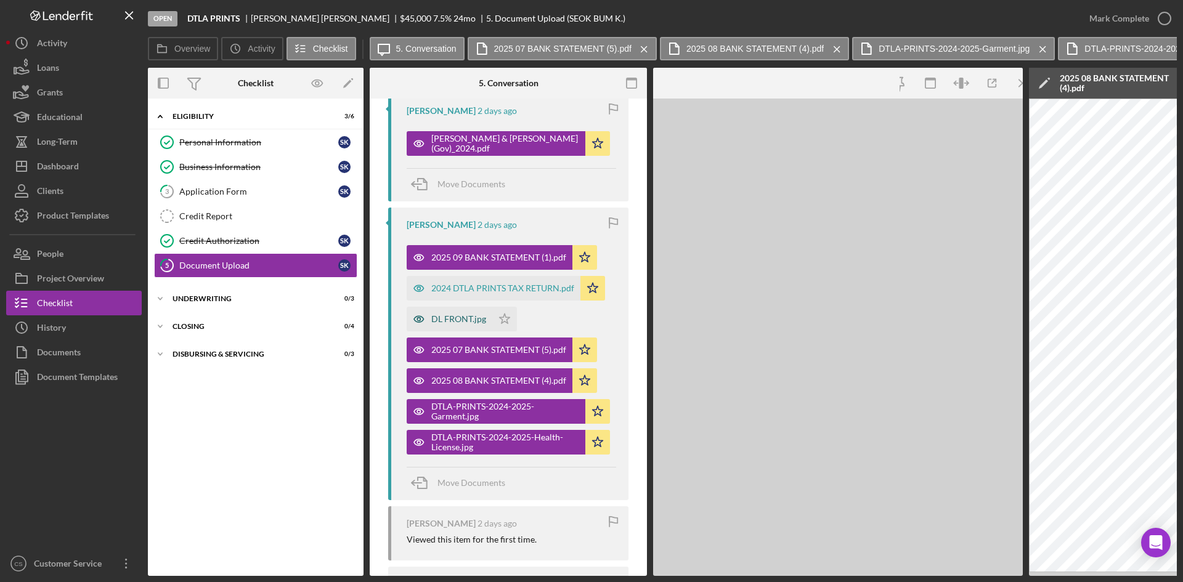
click at [474, 323] on div "DL FRONT.jpg" at bounding box center [458, 319] width 55 height 10
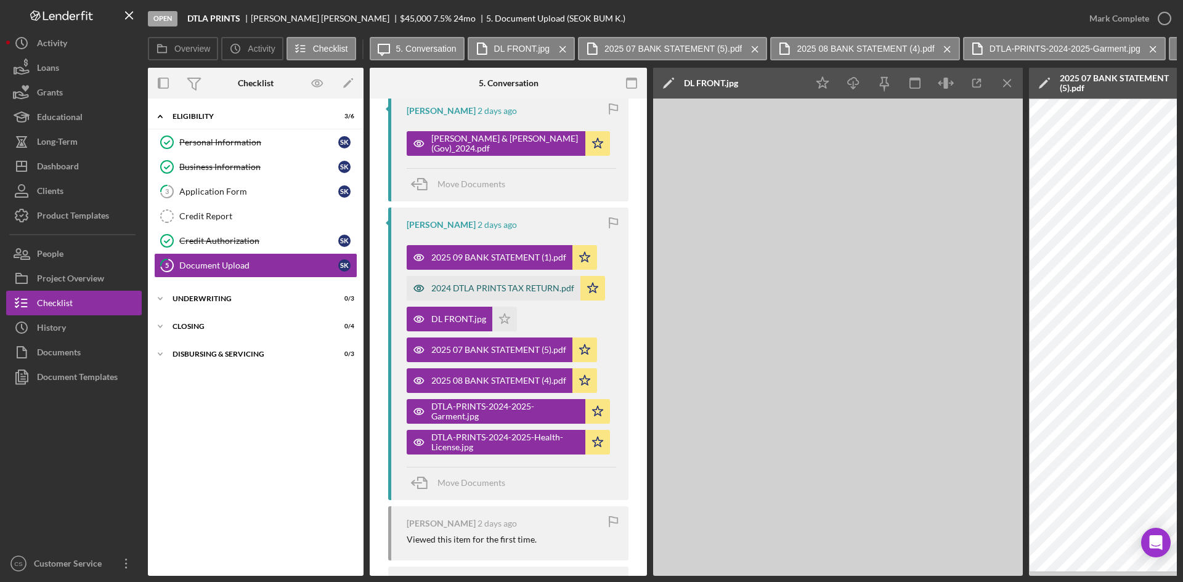
click at [473, 296] on div "2024 DTLA PRINTS TAX RETURN.pdf" at bounding box center [494, 288] width 174 height 25
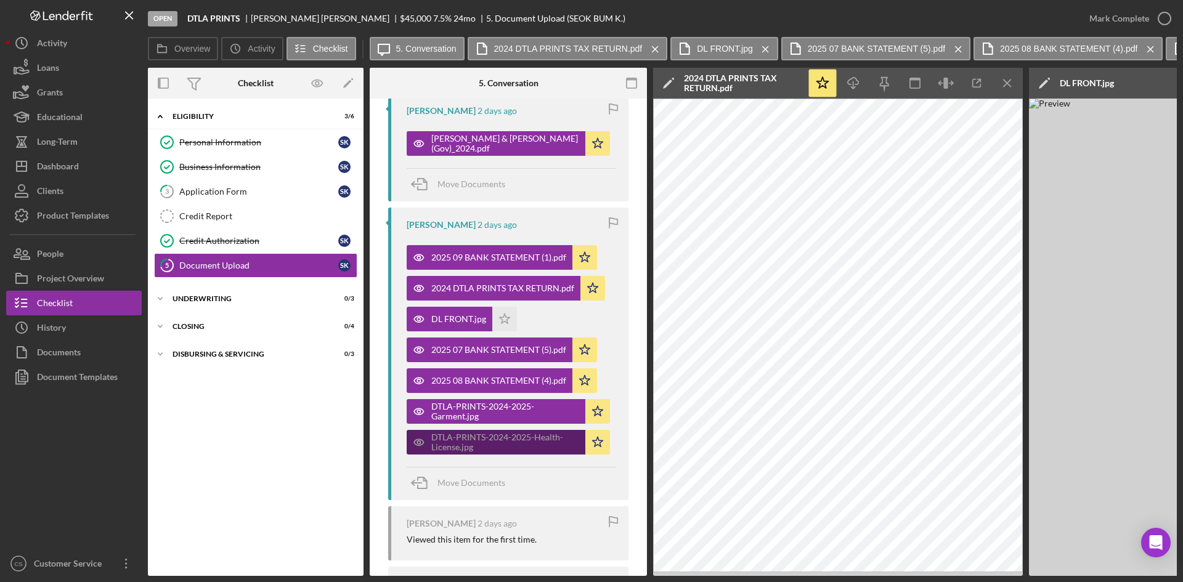
scroll to position [0, 0]
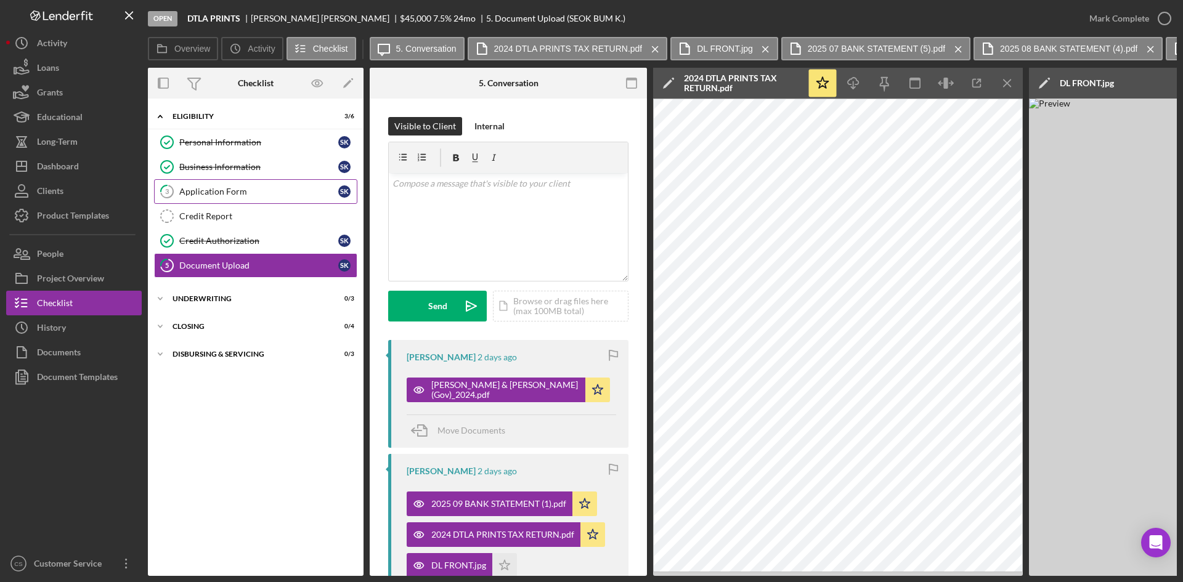
click at [271, 194] on div "Application Form" at bounding box center [258, 192] width 159 height 10
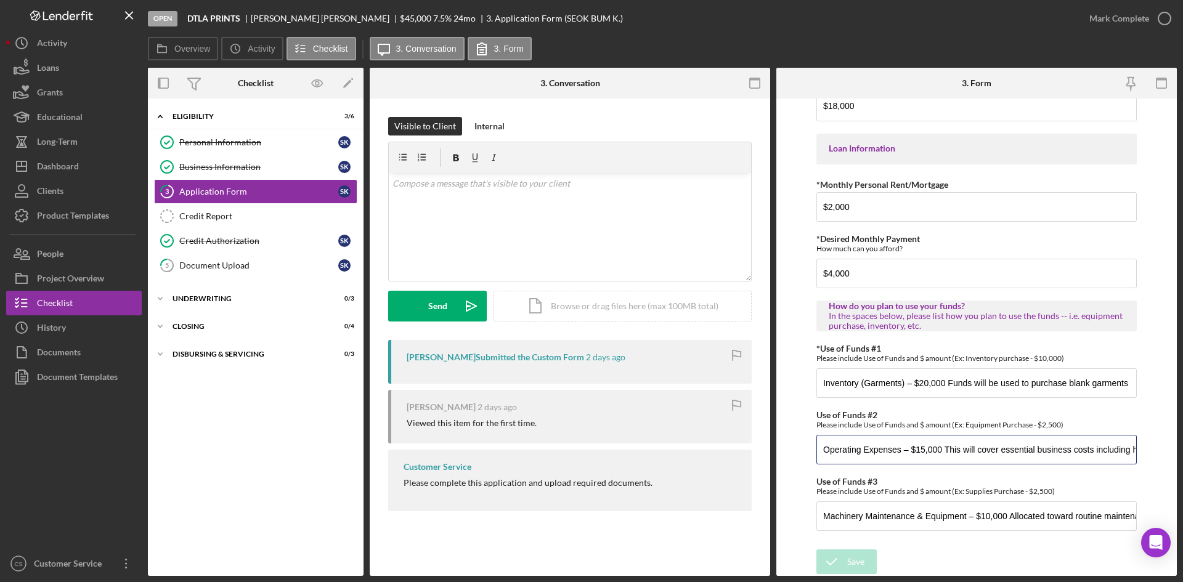
drag, startPoint x: 861, startPoint y: 444, endPoint x: 780, endPoint y: 437, distance: 81.0
click at [725, 450] on div "Overview Internal Workflow Stage Open Icon/Dropdown Arrow Archive (can unarchiv…" at bounding box center [662, 322] width 1029 height 508
click at [795, 435] on form "*Applicant Personal Phone Number [PHONE_NUMBER] *How did you hear about us? Nam…" at bounding box center [976, 337] width 400 height 477
click at [256, 430] on div "Icon/Expander Eligibility 3 / 6 Personal Information Personal Information S K B…" at bounding box center [256, 337] width 216 height 465
click at [55, 171] on div "Dashboard" at bounding box center [58, 168] width 42 height 28
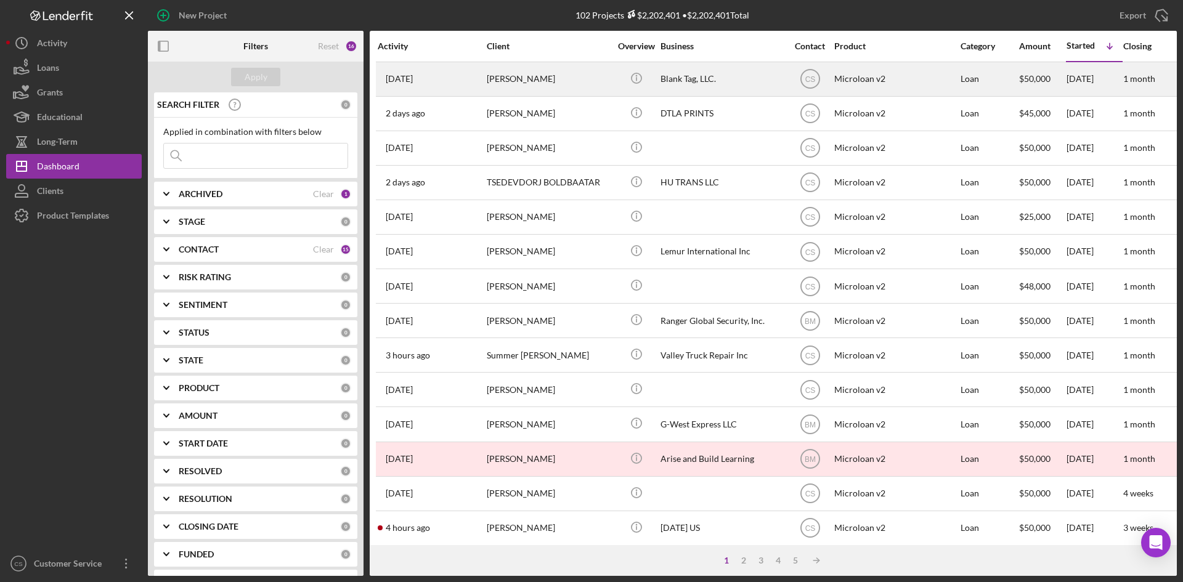
click at [596, 85] on div "[PERSON_NAME]" at bounding box center [548, 79] width 123 height 33
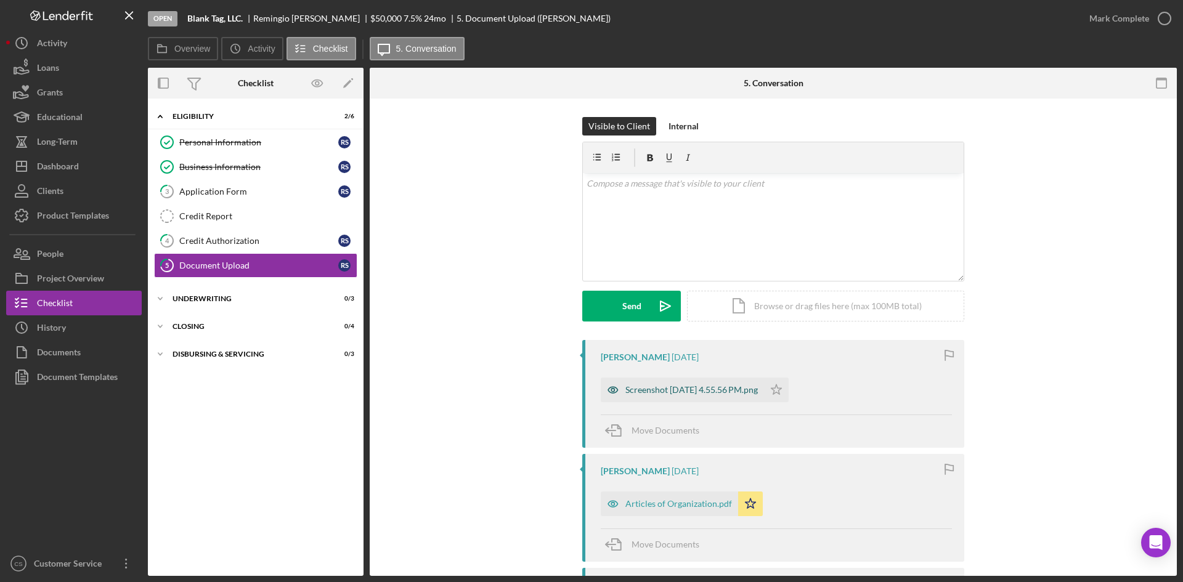
click at [689, 391] on div "Screenshot [DATE] 4.55.56 PM.png" at bounding box center [691, 390] width 132 height 10
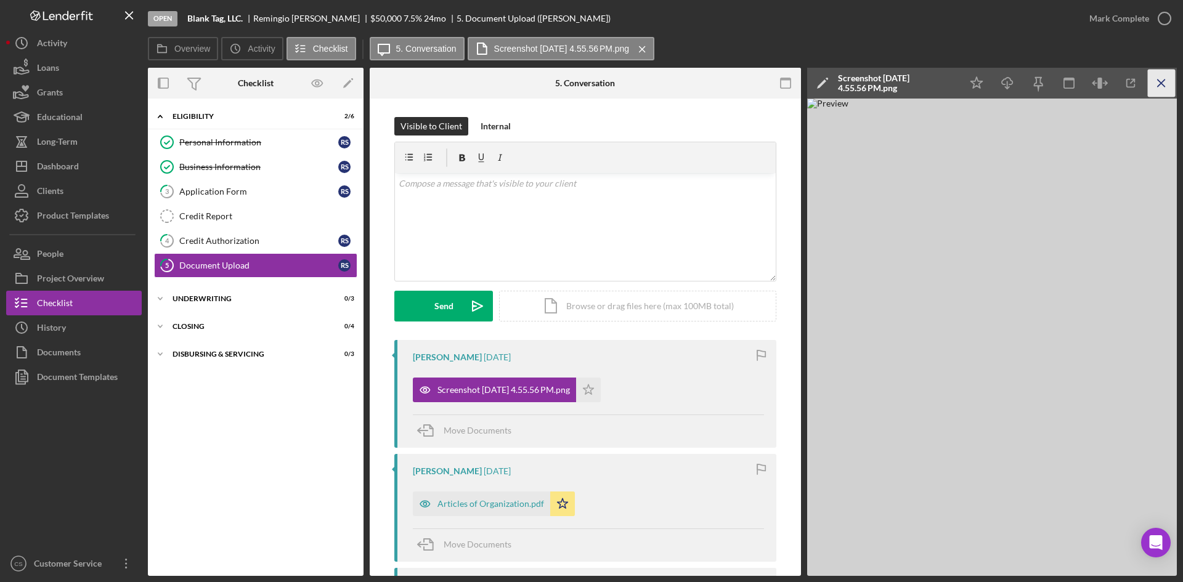
click at [1159, 83] on icon "Icon/Menu Close" at bounding box center [1162, 84] width 28 height 28
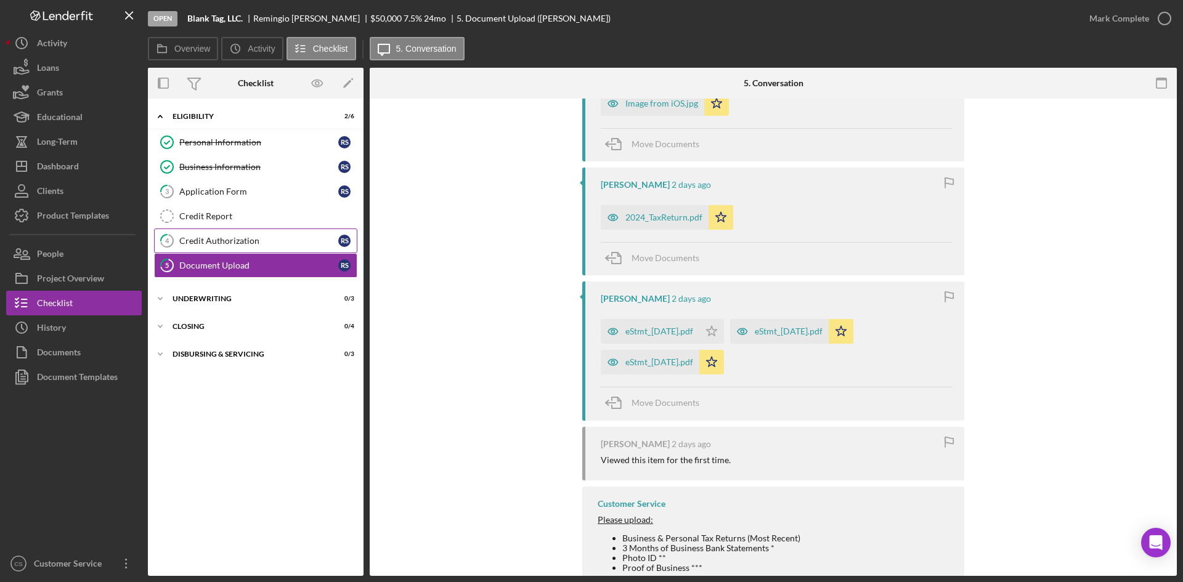
scroll to position [862, 0]
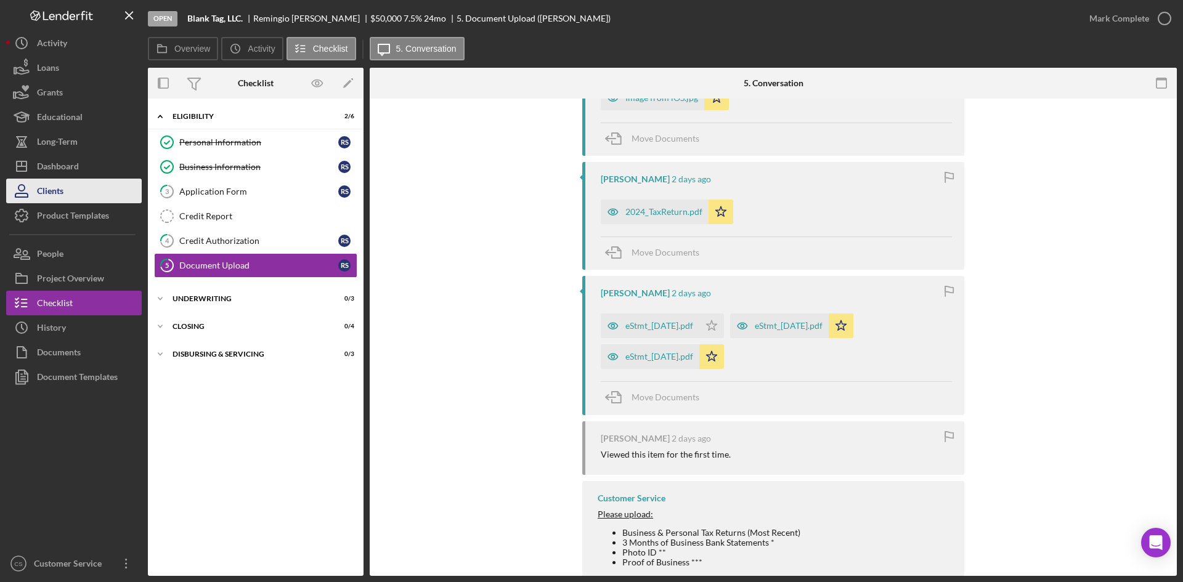
click at [68, 187] on button "Clients" at bounding box center [74, 191] width 136 height 25
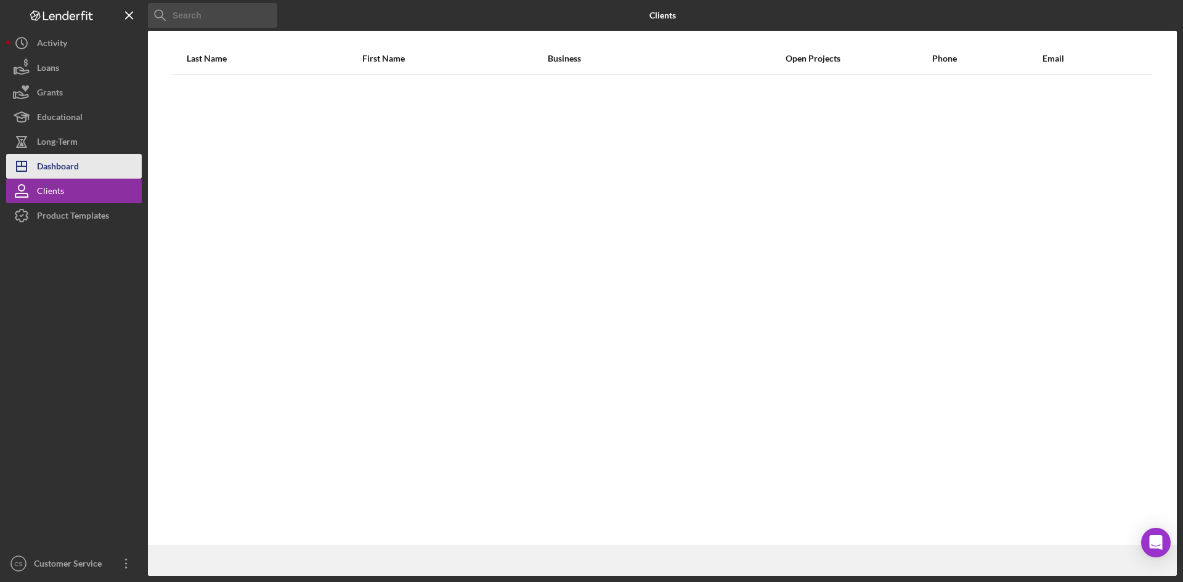
click at [70, 167] on div "Dashboard" at bounding box center [58, 168] width 42 height 28
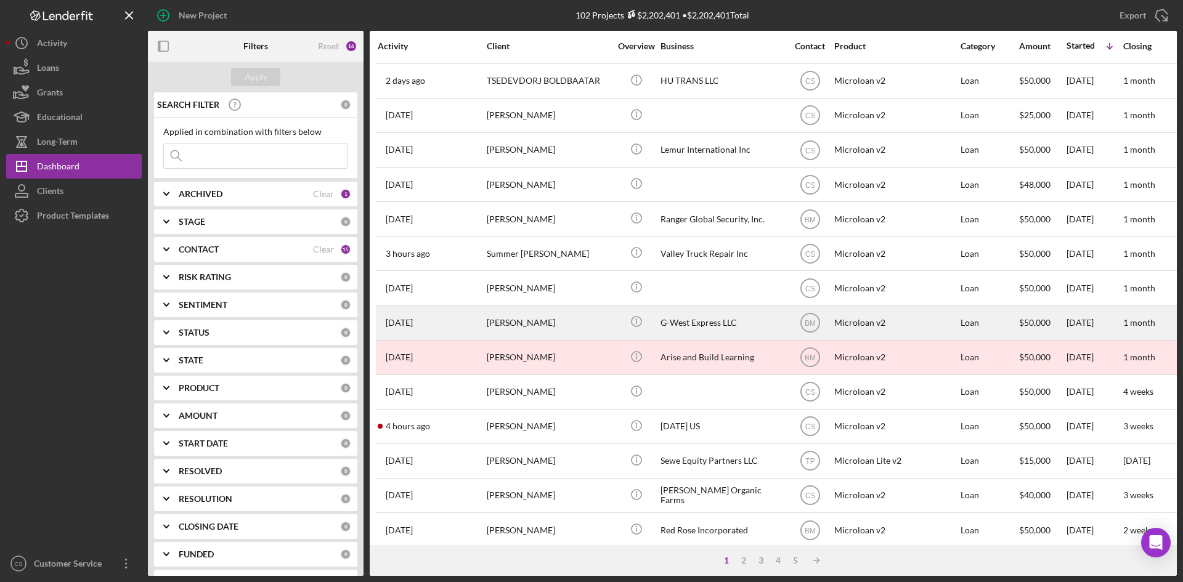
scroll to position [123, 0]
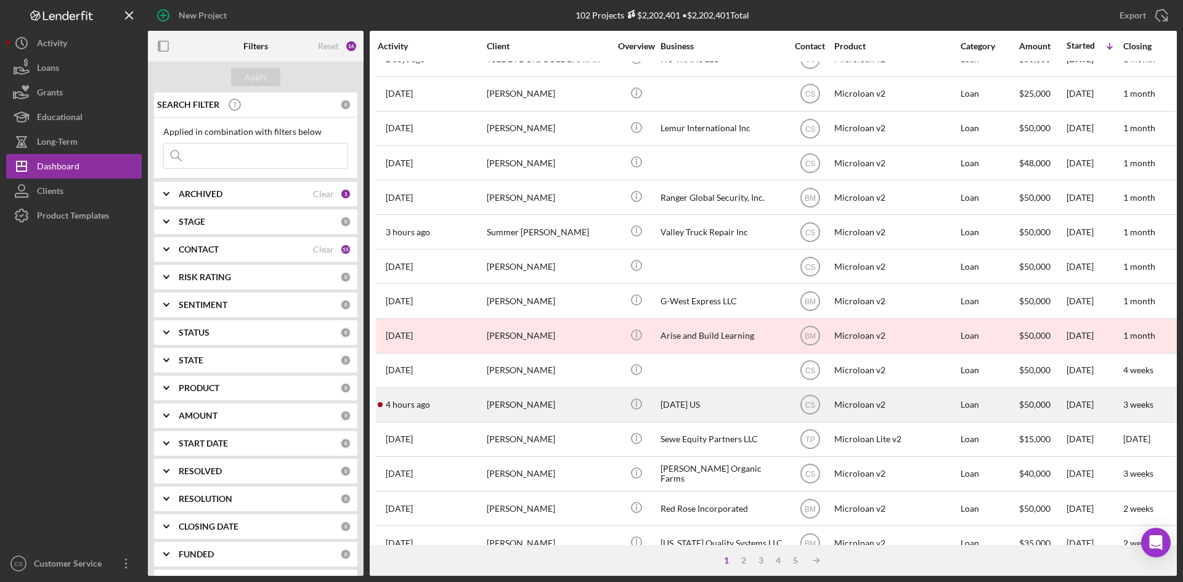
click at [577, 403] on div "[PERSON_NAME]" at bounding box center [548, 405] width 123 height 33
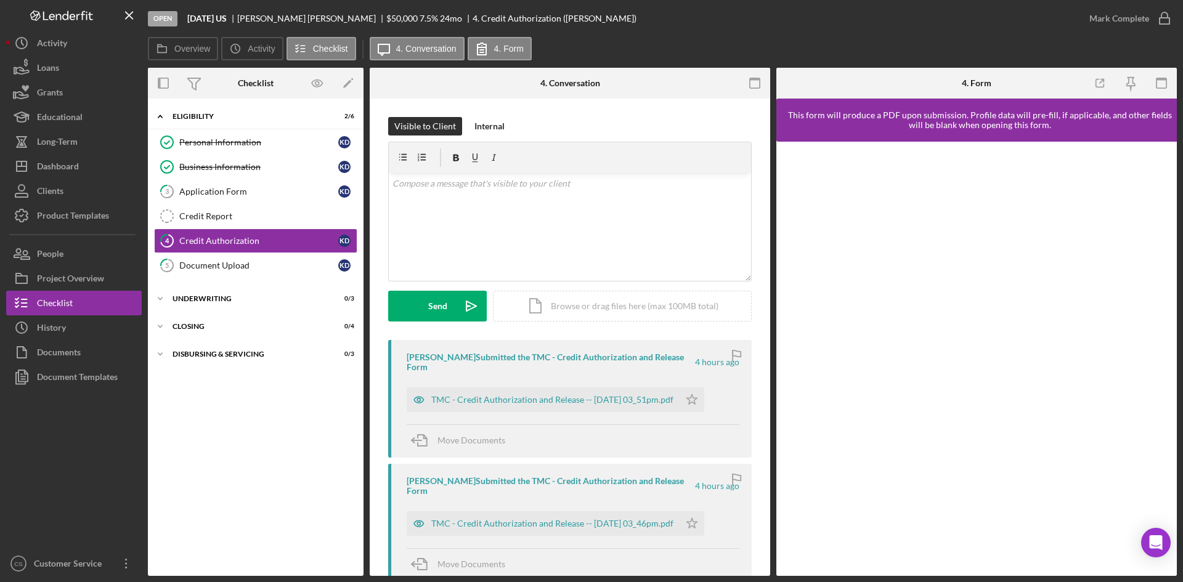
drag, startPoint x: 688, startPoint y: 35, endPoint x: 627, endPoint y: 48, distance: 62.3
click at [688, 35] on div "Open [DATE] US [PERSON_NAME] $50,000 $50,000 7.5 % 24 mo 4. Credit Authorizatio…" at bounding box center [612, 18] width 929 height 37
click at [44, 169] on div "Dashboard" at bounding box center [58, 168] width 42 height 28
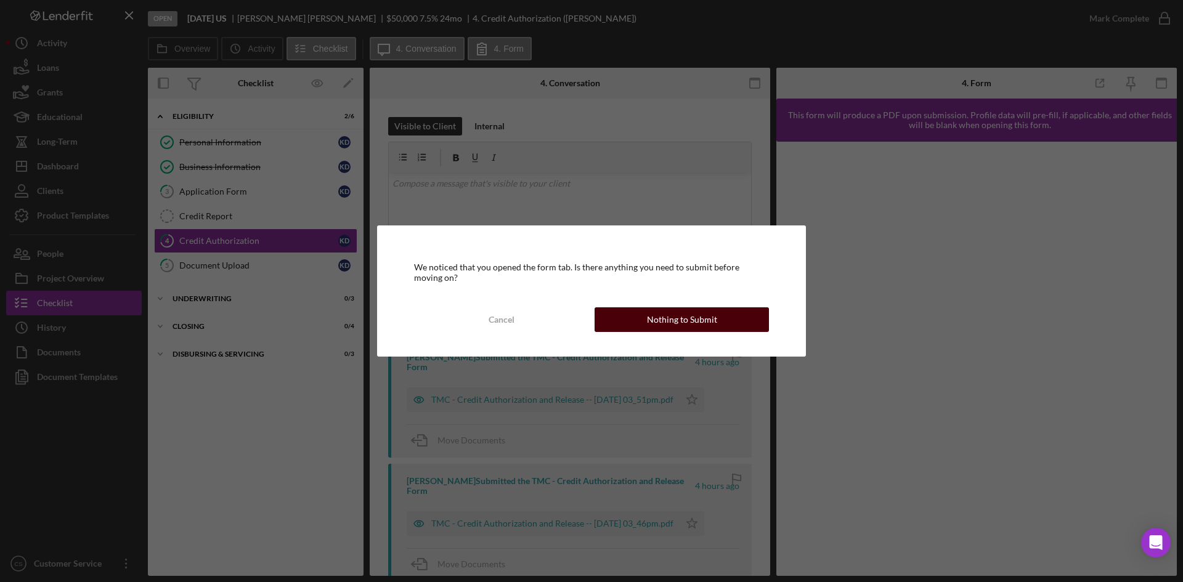
click at [685, 323] on div "Nothing to Submit" at bounding box center [682, 319] width 70 height 25
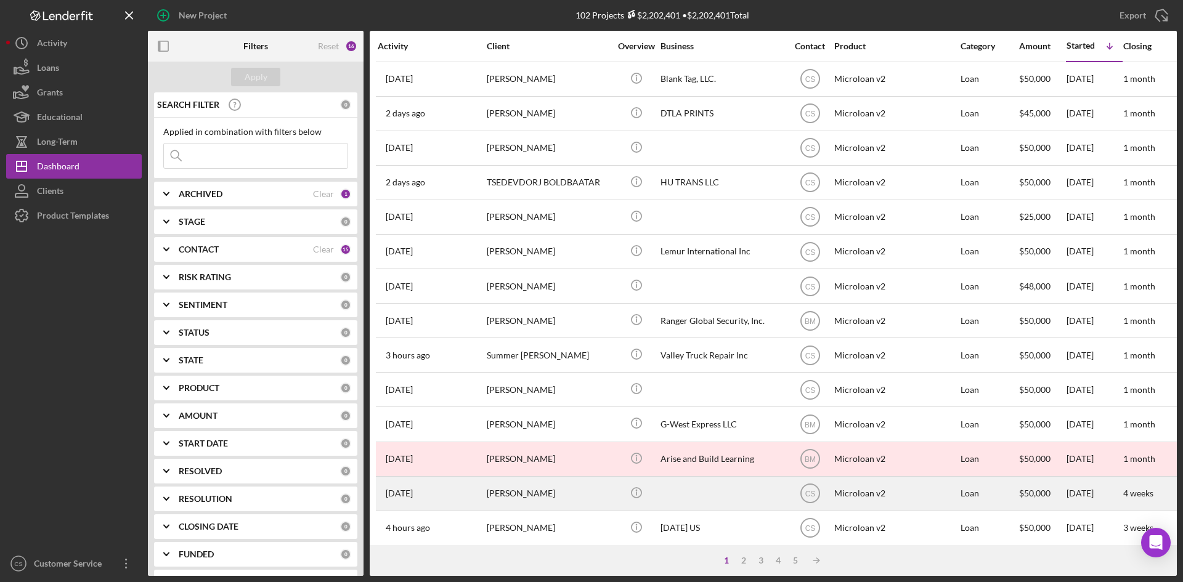
click at [559, 498] on div "[PERSON_NAME]" at bounding box center [548, 493] width 123 height 33
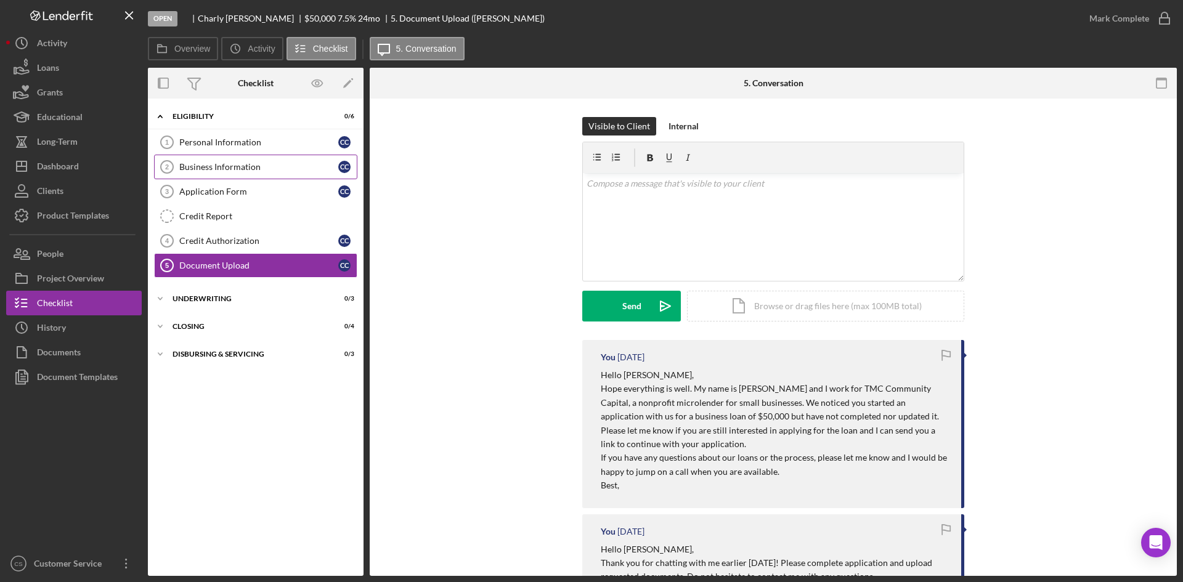
click at [264, 166] on div "Business Information" at bounding box center [258, 167] width 159 height 10
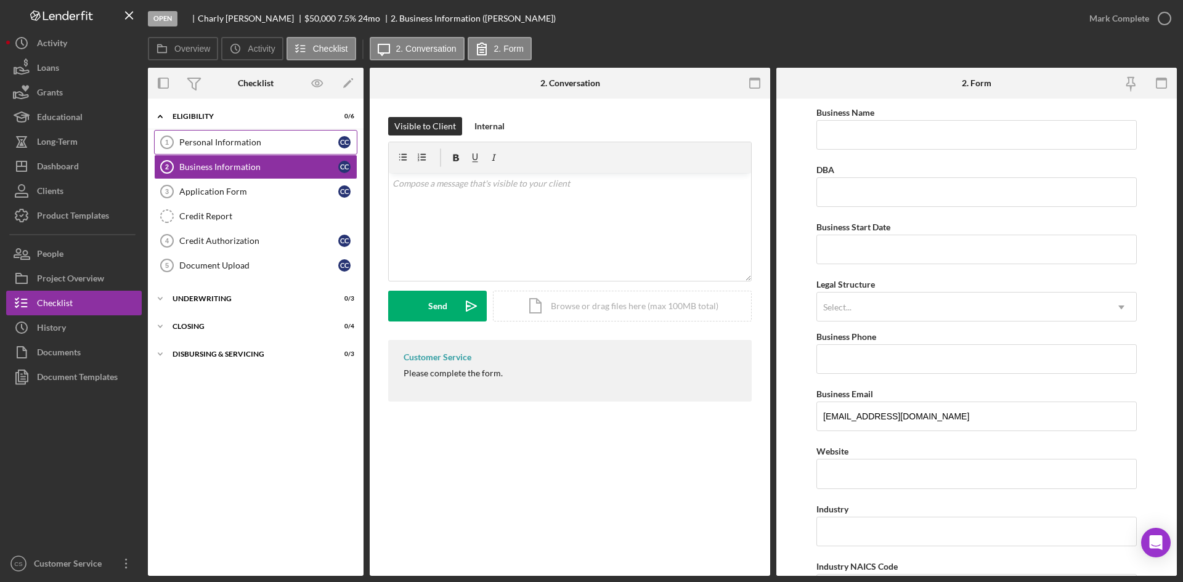
click at [283, 143] on div "Personal Information" at bounding box center [258, 142] width 159 height 10
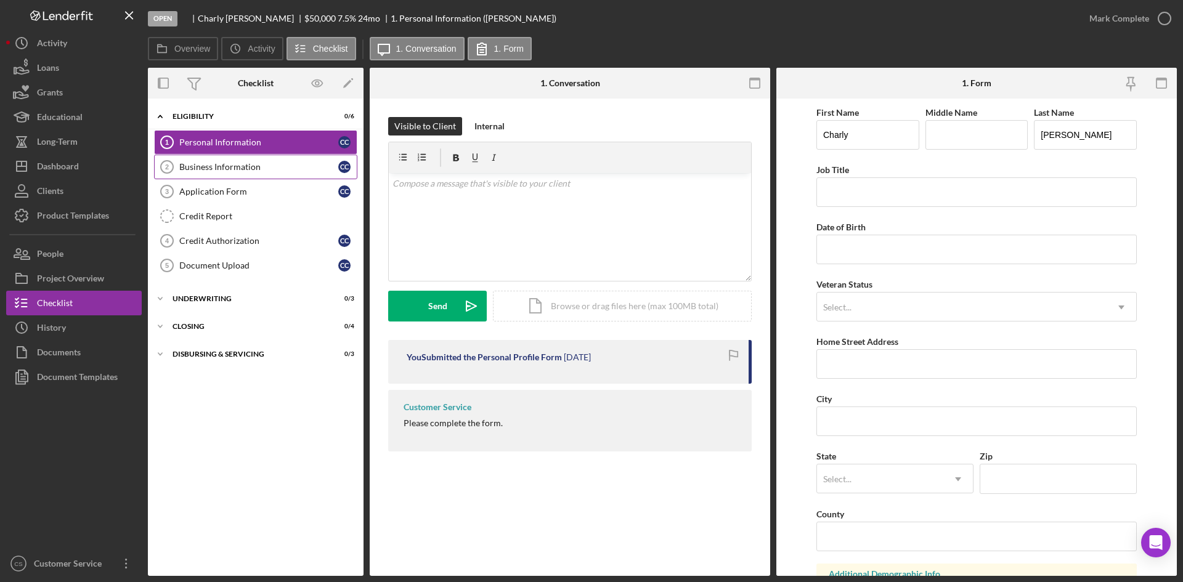
click at [259, 164] on div "Business Information" at bounding box center [258, 167] width 159 height 10
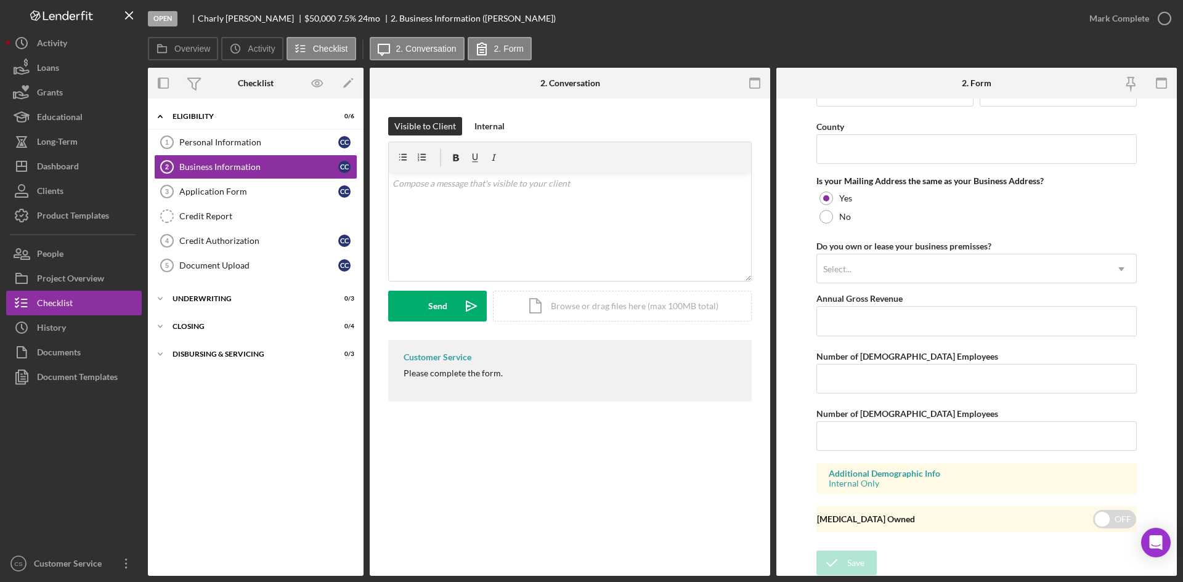
scroll to position [890, 0]
click at [253, 193] on div "Application Form" at bounding box center [258, 192] width 159 height 10
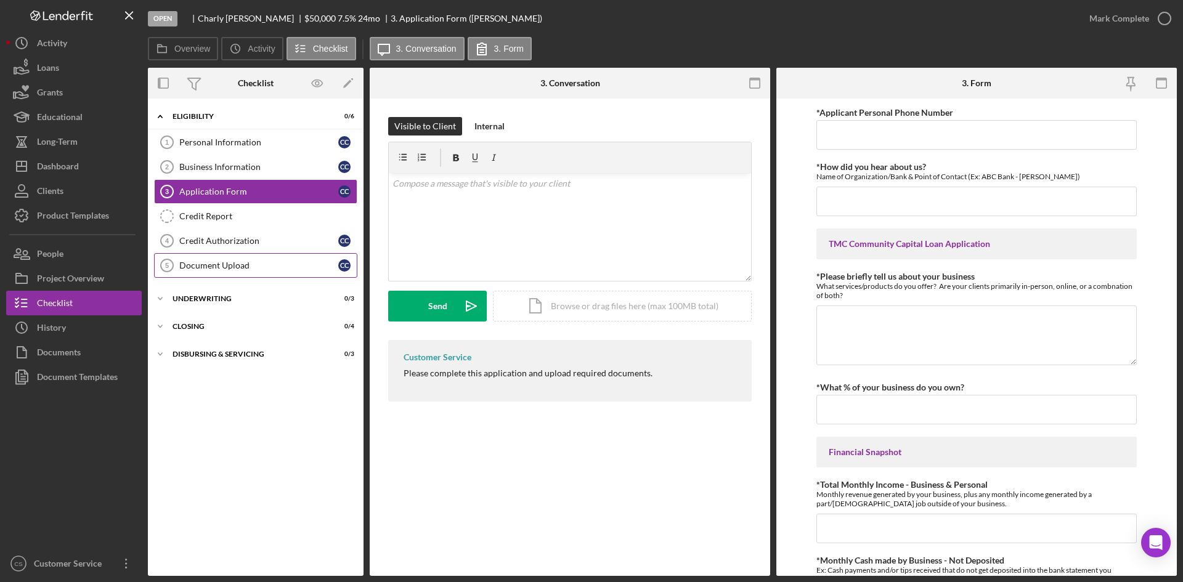
click at [256, 263] on div "Document Upload" at bounding box center [258, 266] width 159 height 10
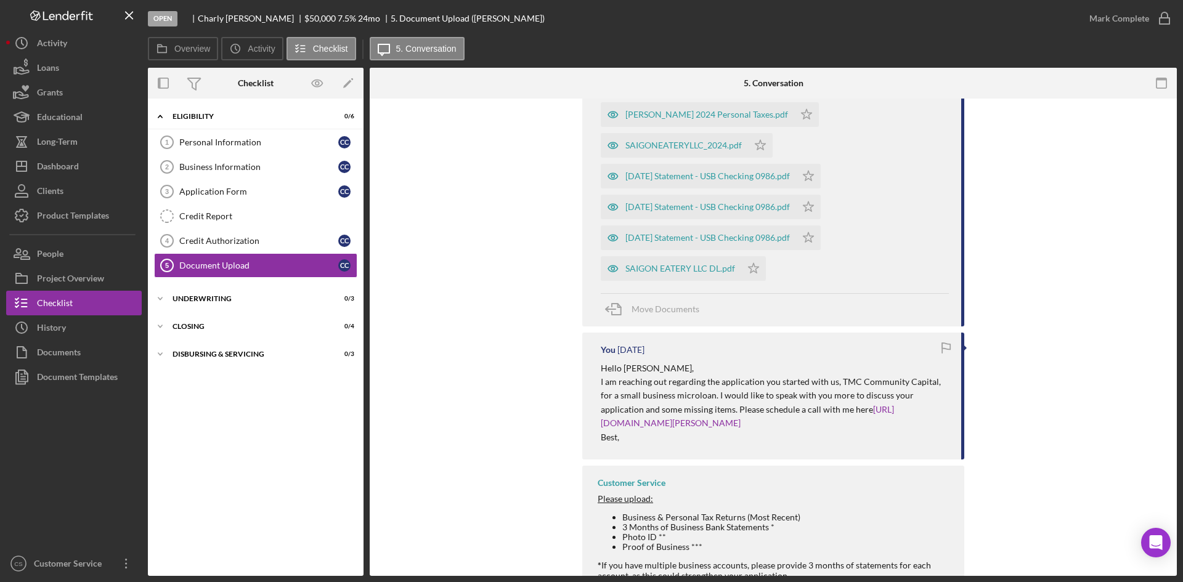
scroll to position [431, 0]
